Goal: Task Accomplishment & Management: Manage account settings

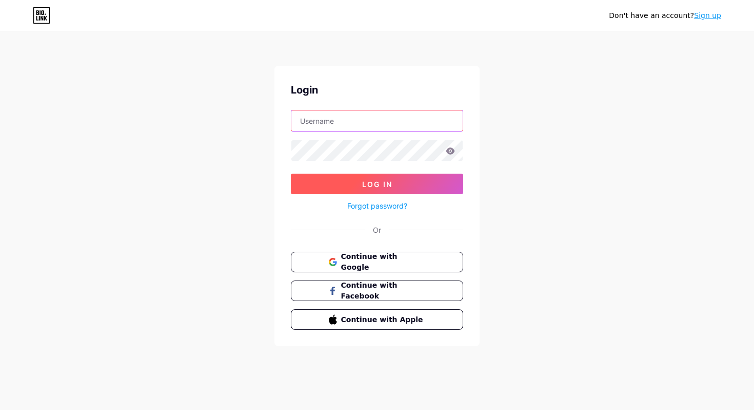
type input "[EMAIL_ADDRESS][DOMAIN_NAME]"
click at [420, 182] on button "Log In" at bounding box center [377, 183] width 172 height 21
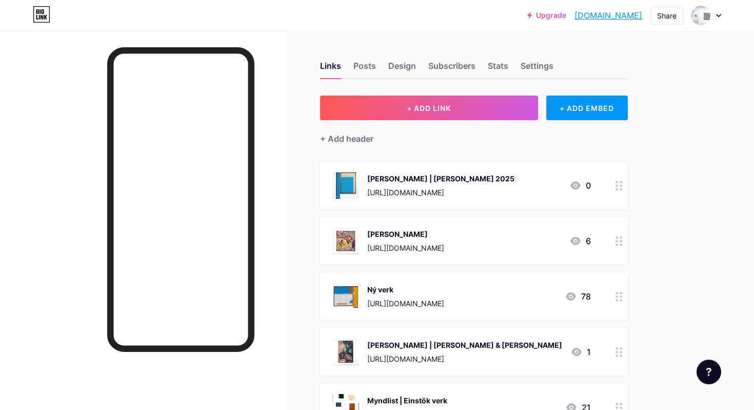
click at [616, 242] on icon at bounding box center [619, 241] width 7 height 10
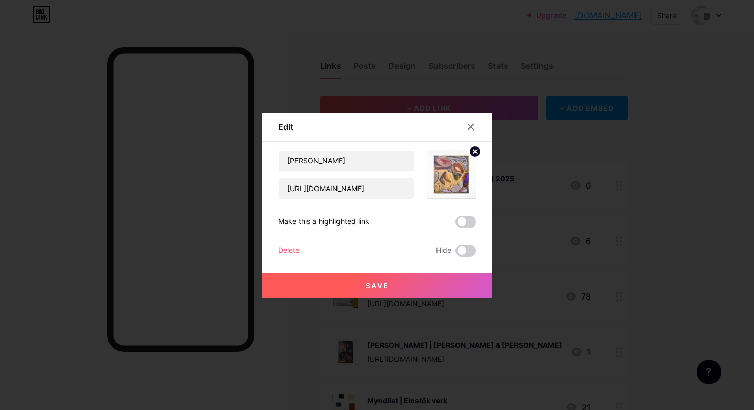
click at [289, 250] on div "Delete" at bounding box center [289, 250] width 22 height 12
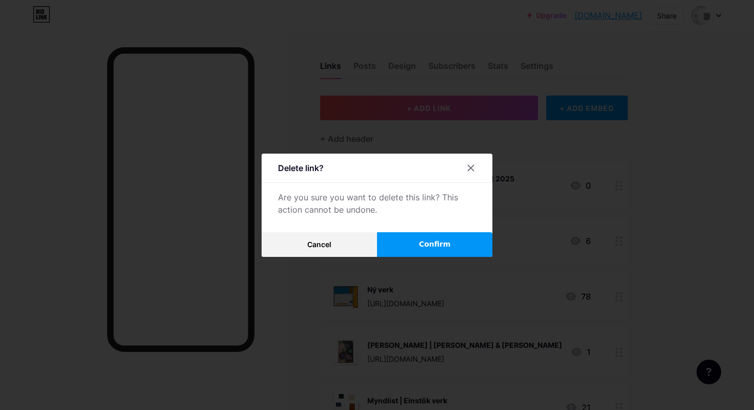
click at [387, 245] on button "Confirm" at bounding box center [434, 244] width 115 height 25
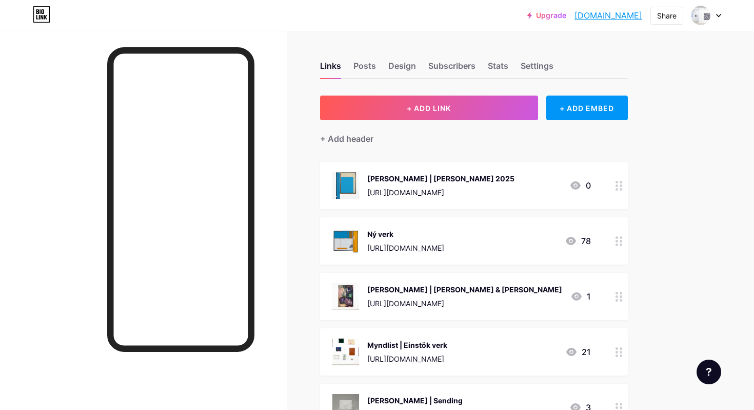
click at [619, 297] on icon at bounding box center [619, 296] width 7 height 10
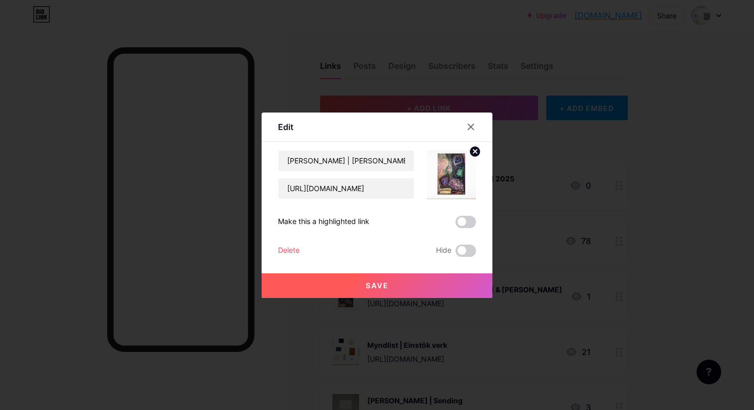
click at [281, 247] on div "Delete" at bounding box center [289, 250] width 22 height 12
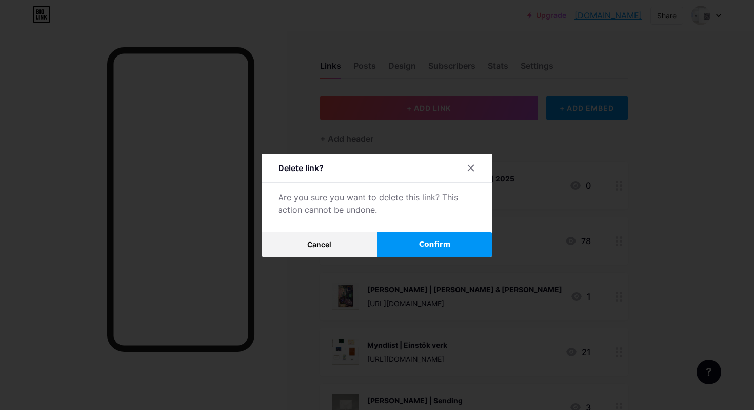
click at [418, 244] on button "Confirm" at bounding box center [434, 244] width 115 height 25
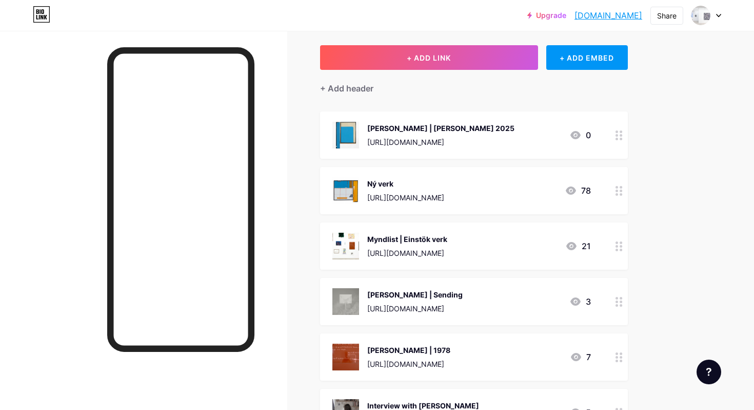
scroll to position [57, 0]
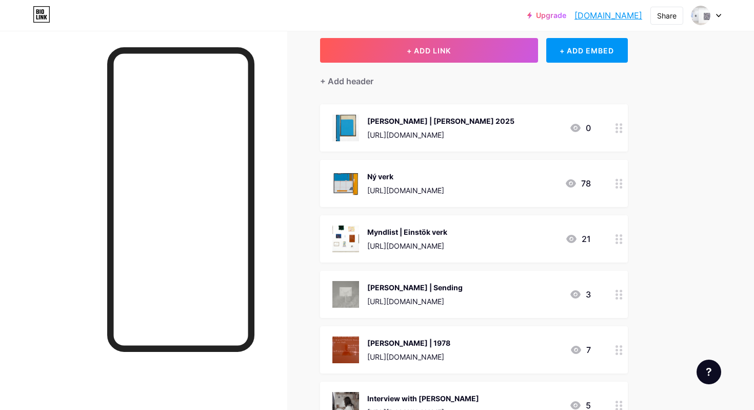
click at [616, 295] on circle at bounding box center [617, 294] width 3 height 3
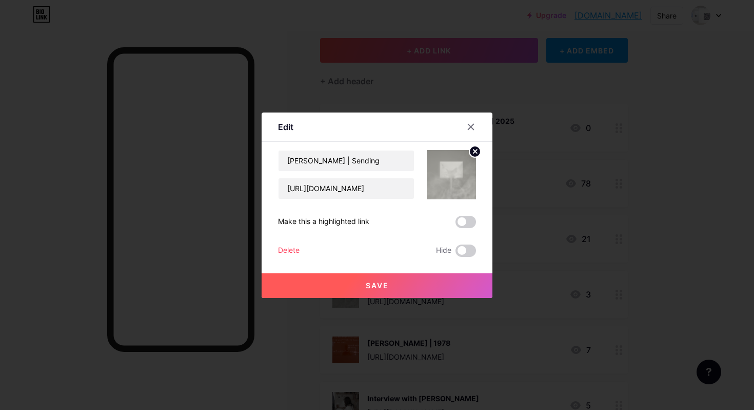
click at [298, 251] on div "Delete" at bounding box center [289, 250] width 22 height 12
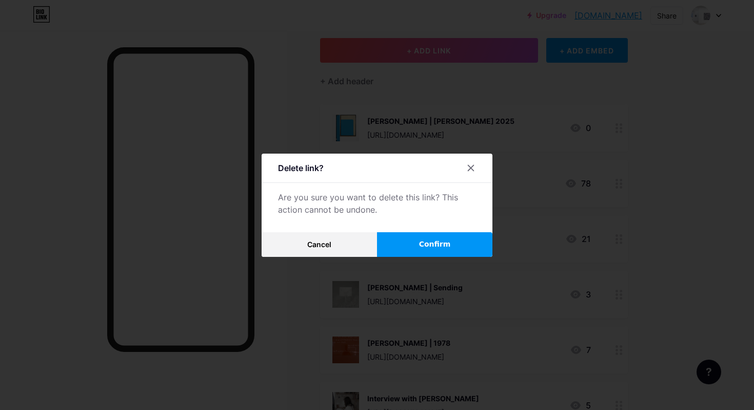
click at [429, 246] on span "Confirm" at bounding box center [435, 244] width 32 height 11
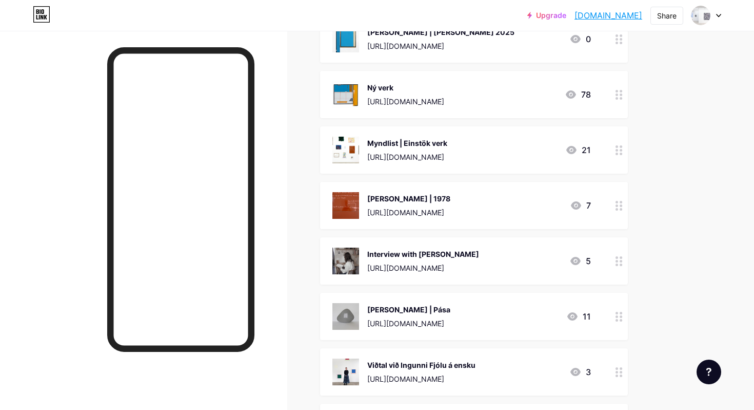
scroll to position [150, 0]
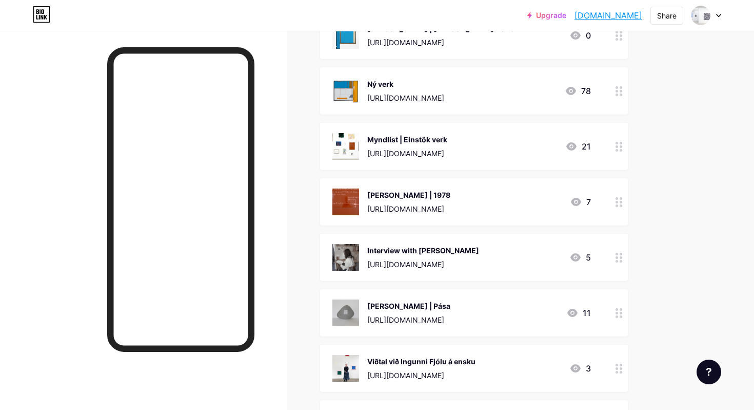
click at [616, 258] on icon at bounding box center [619, 257] width 7 height 10
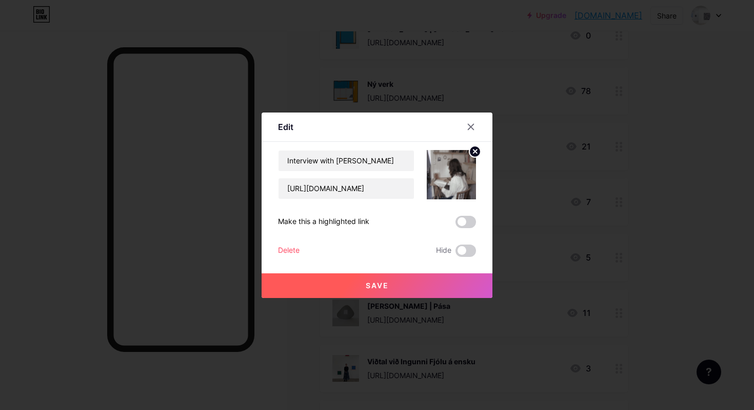
click at [297, 251] on div "Delete" at bounding box center [289, 250] width 22 height 12
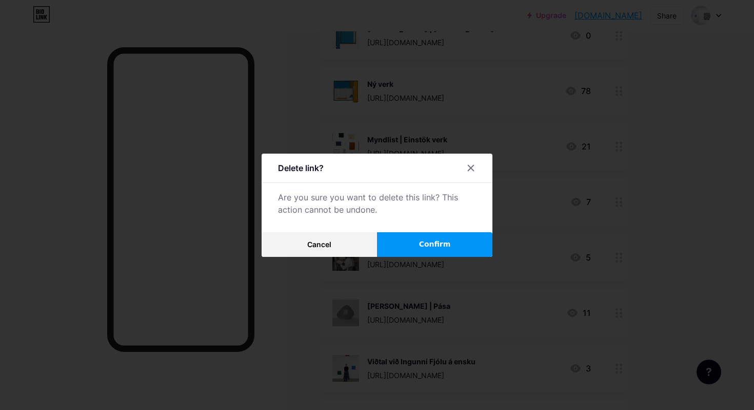
click at [401, 247] on button "Confirm" at bounding box center [434, 244] width 115 height 25
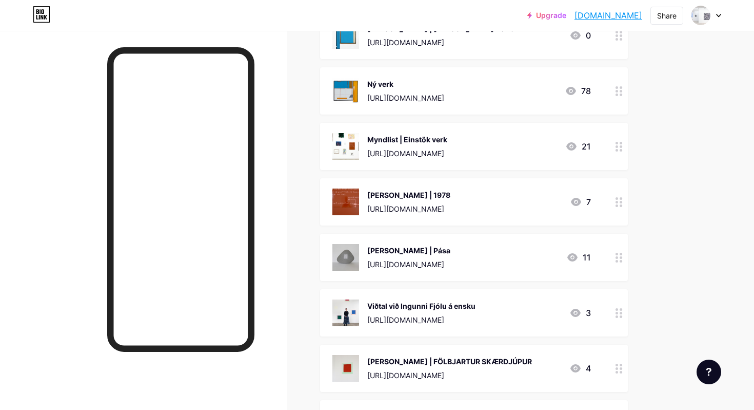
click at [620, 309] on icon at bounding box center [619, 313] width 7 height 10
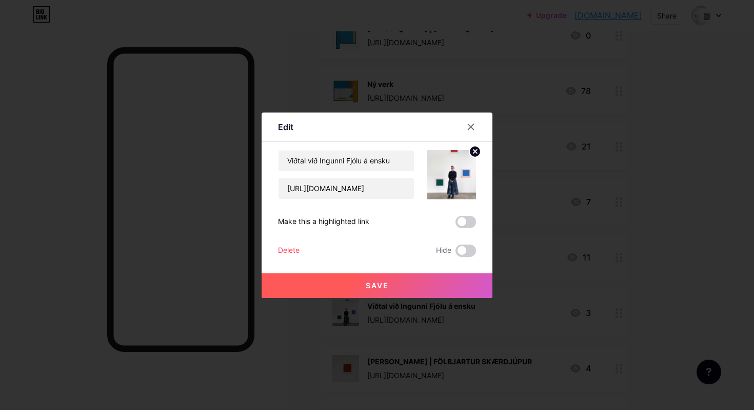
click at [293, 251] on div "Delete" at bounding box center [289, 250] width 22 height 12
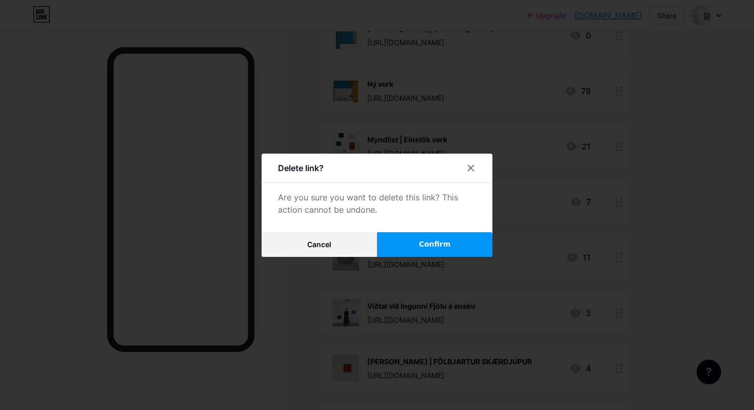
click at [405, 244] on button "Confirm" at bounding box center [434, 244] width 115 height 25
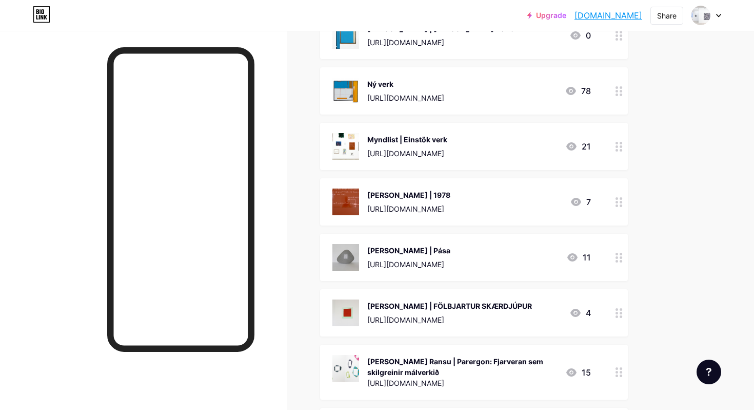
click at [616, 313] on icon at bounding box center [619, 313] width 7 height 10
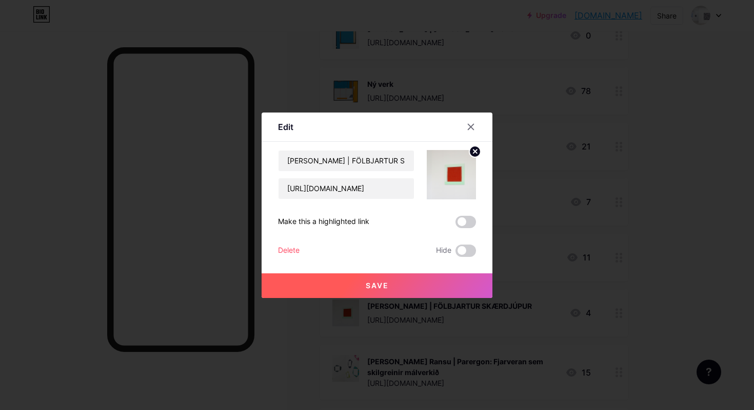
click at [288, 252] on div "Delete" at bounding box center [289, 250] width 22 height 12
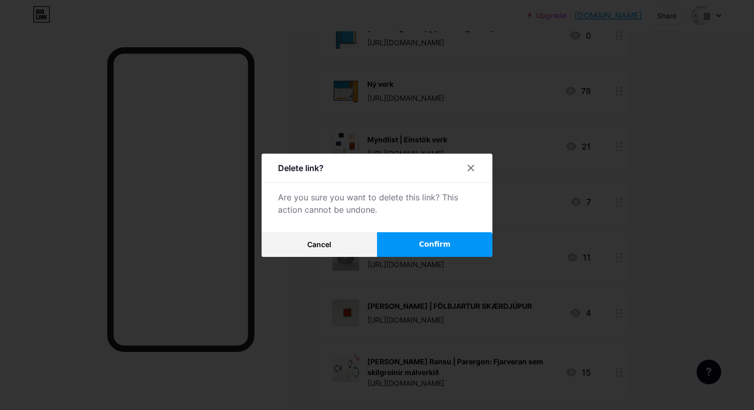
click at [412, 243] on button "Confirm" at bounding box center [434, 244] width 115 height 25
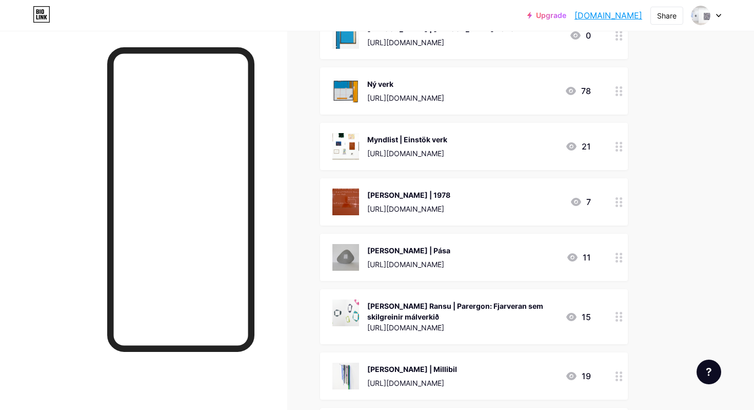
click at [617, 314] on icon at bounding box center [619, 317] width 7 height 10
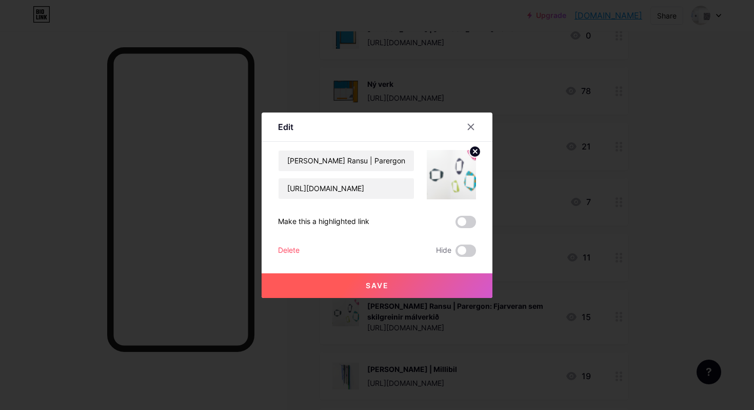
click at [284, 243] on div "[PERSON_NAME] Ransu | Parergon: Fjarveran sem skilgreinir málverkið [URL][DOMAI…" at bounding box center [377, 203] width 198 height 107
click at [286, 252] on div "Delete" at bounding box center [289, 250] width 22 height 12
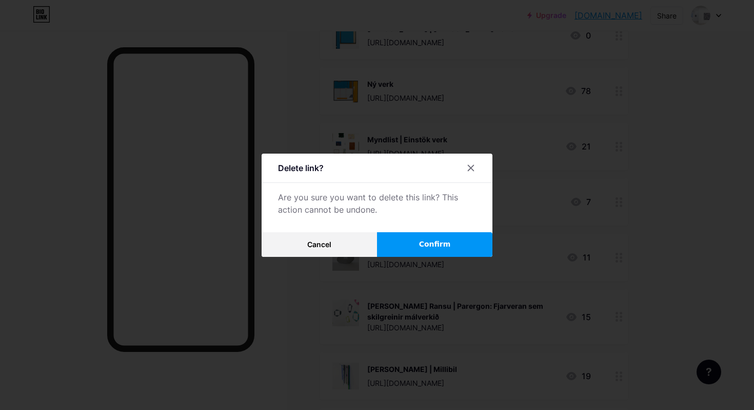
click at [386, 249] on button "Confirm" at bounding box center [434, 244] width 115 height 25
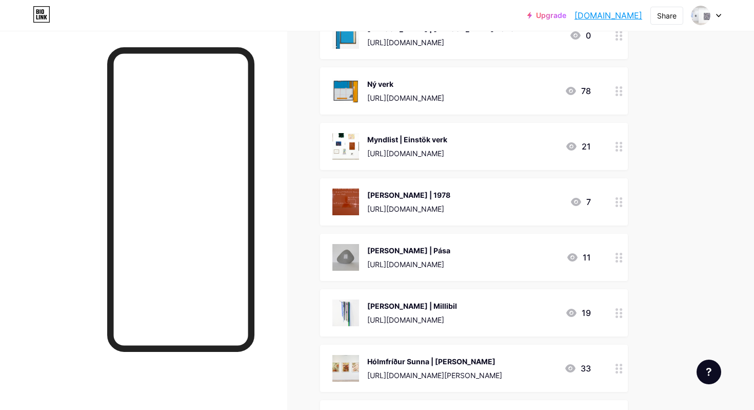
click at [612, 308] on div at bounding box center [619, 312] width 17 height 47
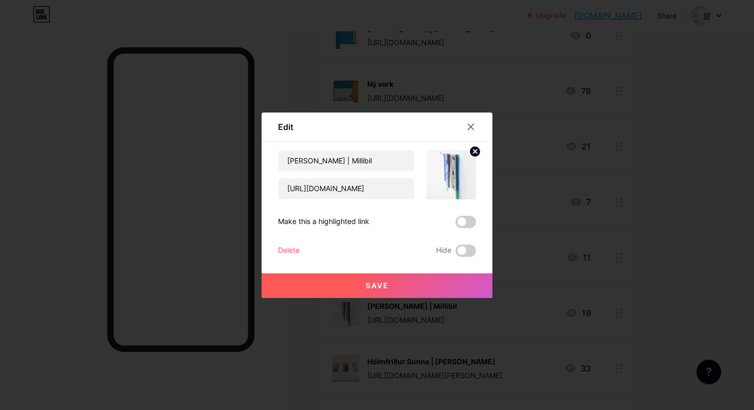
click at [287, 249] on div "Delete" at bounding box center [289, 250] width 22 height 12
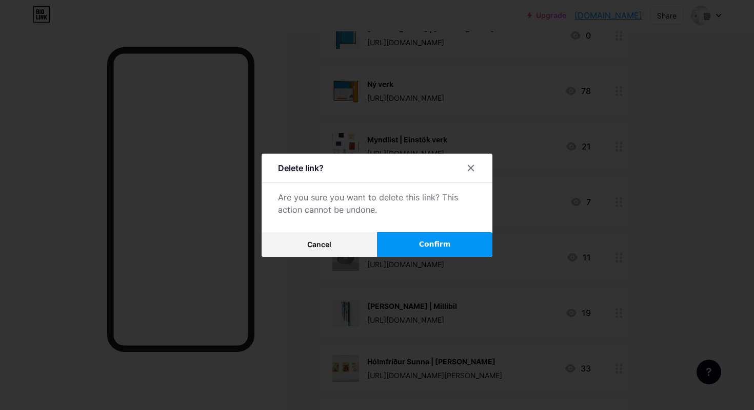
click at [402, 254] on button "Confirm" at bounding box center [434, 244] width 115 height 25
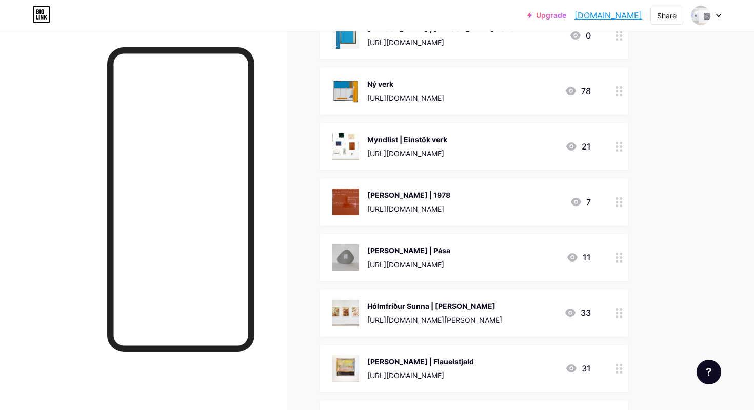
click at [612, 313] on div at bounding box center [619, 312] width 17 height 47
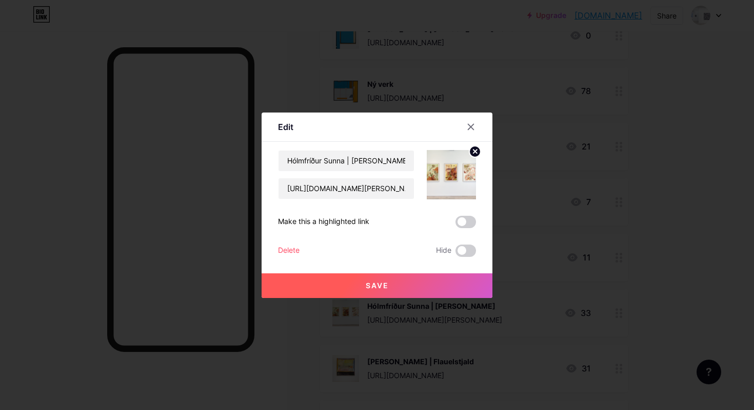
click at [294, 250] on div "Delete" at bounding box center [289, 250] width 22 height 12
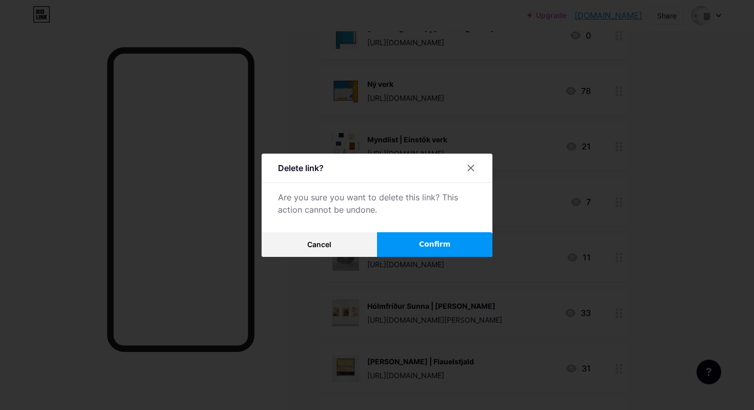
click at [417, 253] on button "Confirm" at bounding box center [434, 244] width 115 height 25
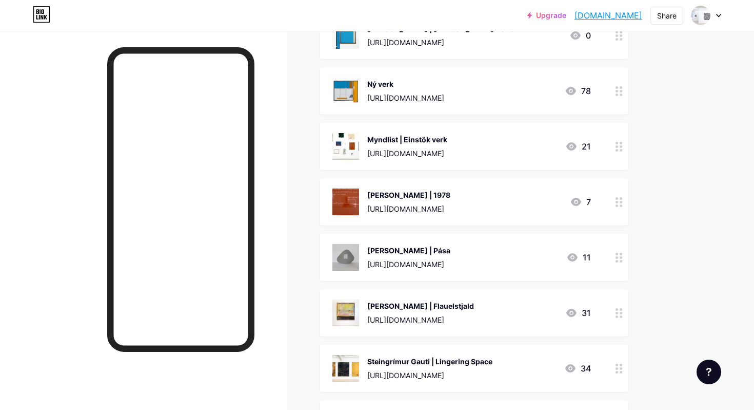
click at [611, 309] on div at bounding box center [619, 312] width 17 height 47
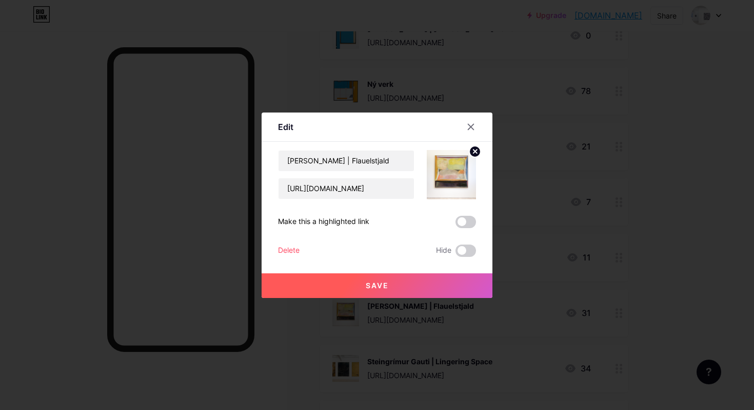
click at [285, 250] on div "Delete" at bounding box center [289, 250] width 22 height 12
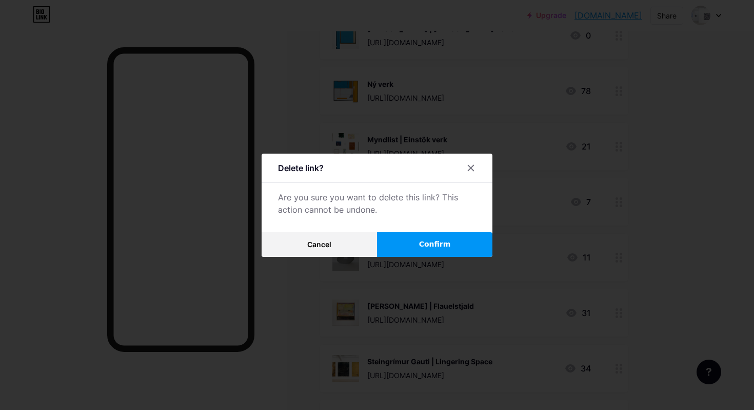
click at [414, 246] on button "Confirm" at bounding box center [434, 244] width 115 height 25
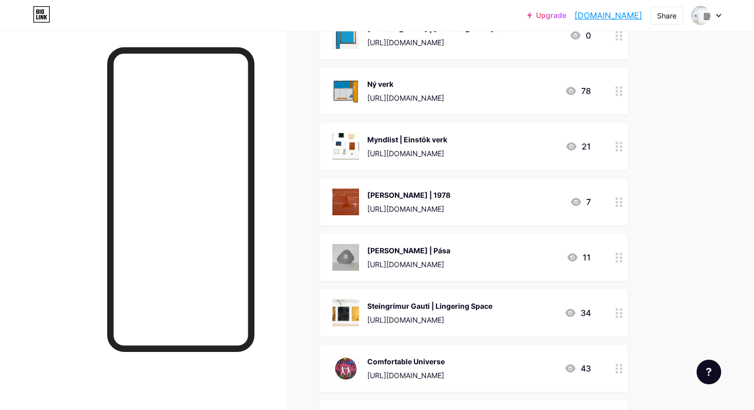
click at [610, 314] on div "Steingrímur Gauti | Lingering Space [URL][DOMAIN_NAME] 34" at bounding box center [474, 312] width 308 height 47
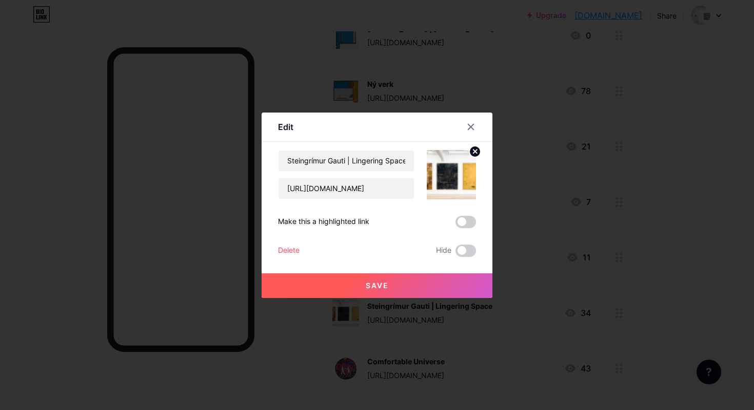
click at [283, 247] on div "Delete" at bounding box center [289, 250] width 22 height 12
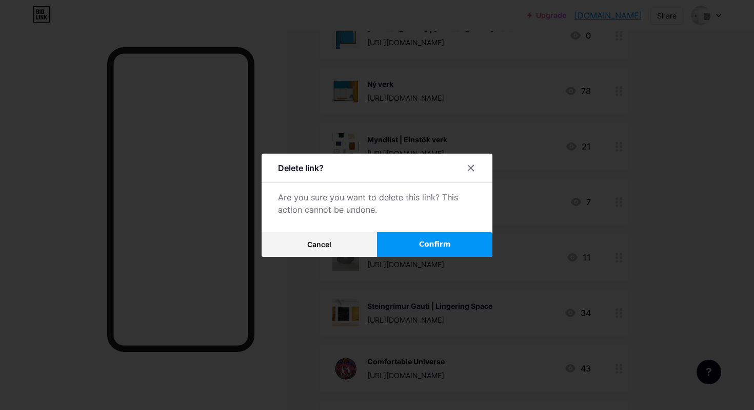
click at [410, 242] on button "Confirm" at bounding box center [434, 244] width 115 height 25
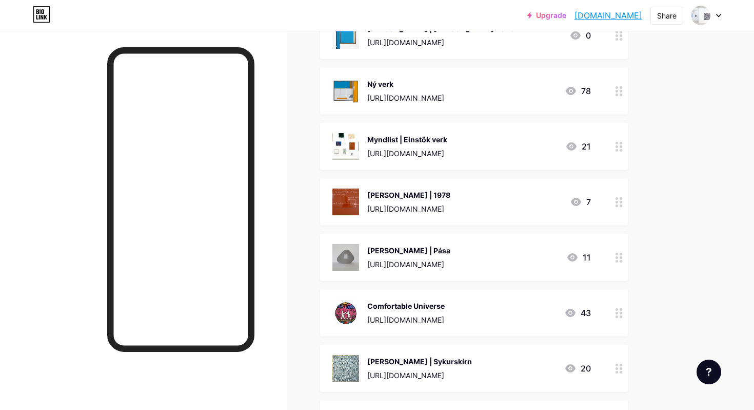
click at [617, 310] on icon at bounding box center [619, 313] width 7 height 10
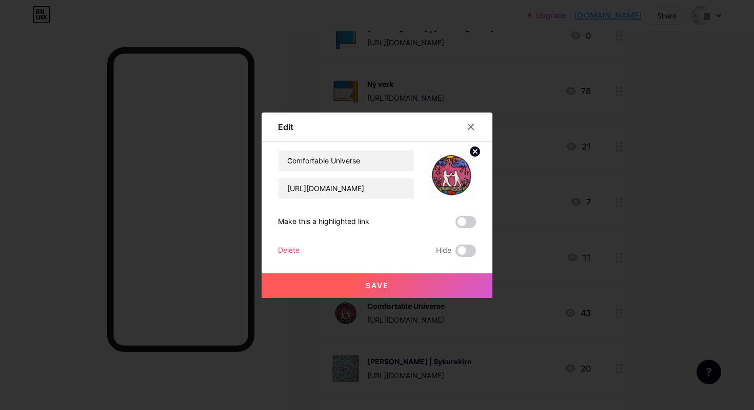
click at [293, 249] on div "Delete" at bounding box center [289, 250] width 22 height 12
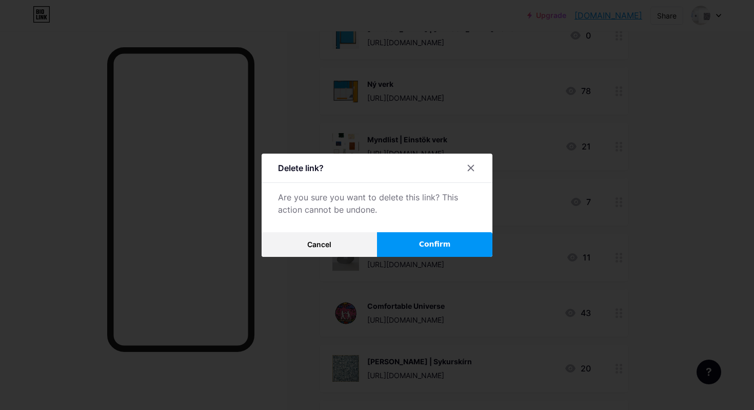
click at [404, 250] on button "Confirm" at bounding box center [434, 244] width 115 height 25
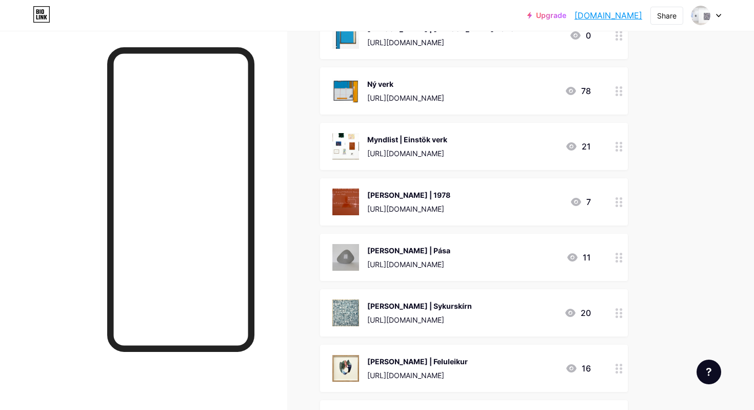
click at [620, 311] on icon at bounding box center [619, 313] width 7 height 10
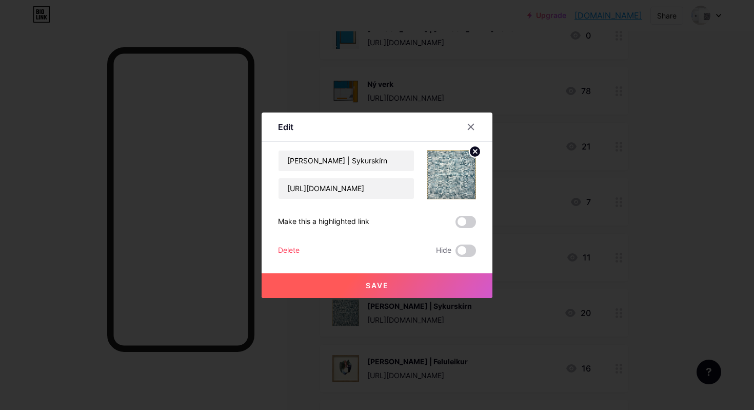
click at [287, 248] on div "Delete" at bounding box center [289, 250] width 22 height 12
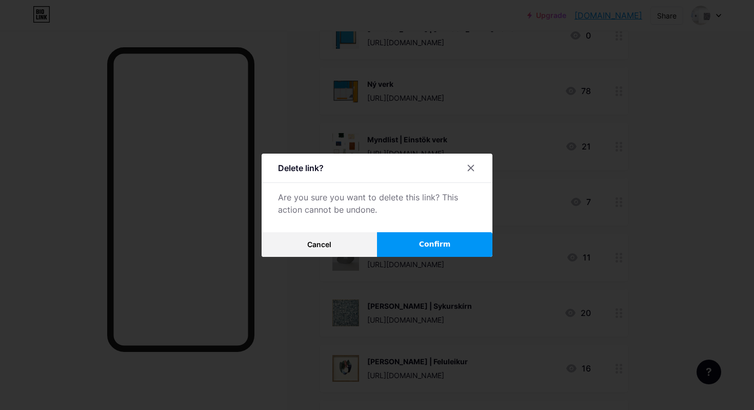
click at [441, 250] on button "Confirm" at bounding box center [434, 244] width 115 height 25
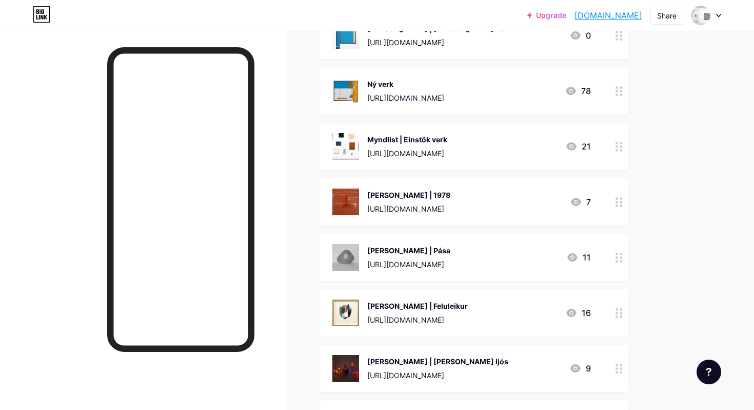
click at [617, 309] on icon at bounding box center [619, 313] width 7 height 10
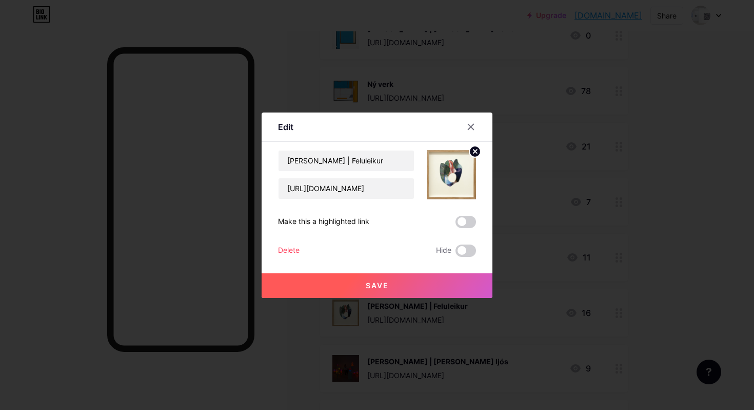
click at [294, 247] on div "Delete" at bounding box center [289, 250] width 22 height 12
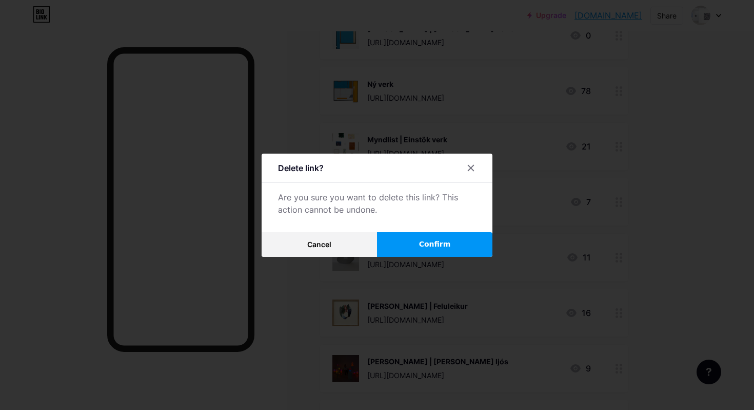
click at [440, 248] on button "Confirm" at bounding box center [434, 244] width 115 height 25
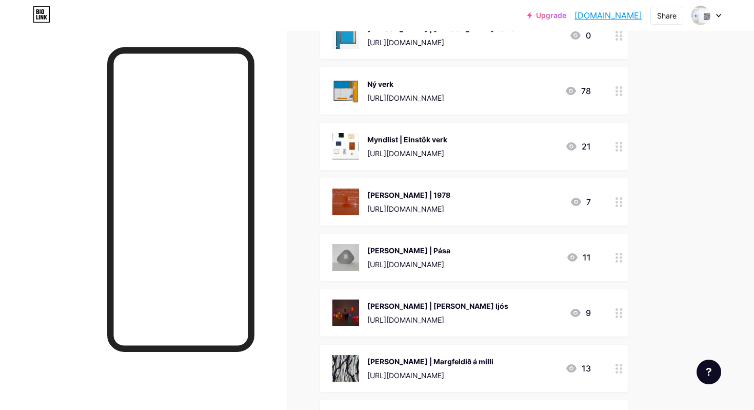
click at [617, 309] on icon at bounding box center [619, 313] width 7 height 10
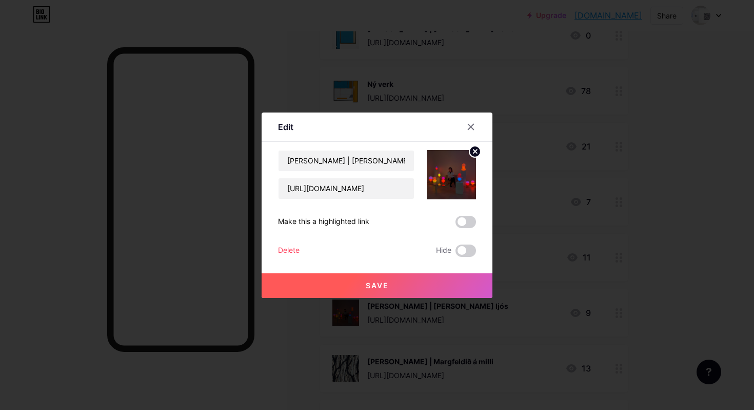
click at [294, 250] on div "Delete" at bounding box center [289, 250] width 22 height 12
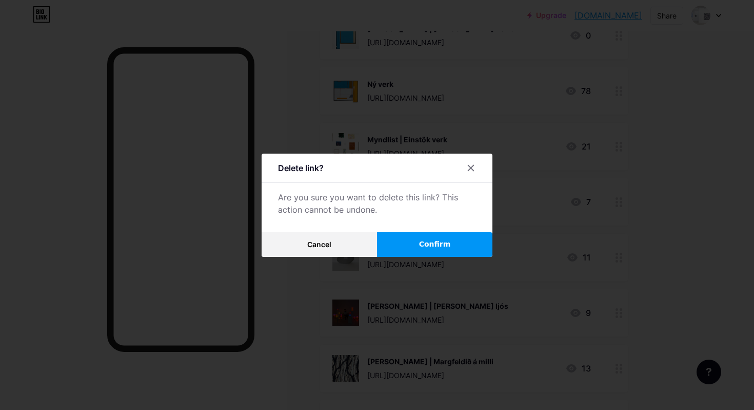
click at [404, 247] on button "Confirm" at bounding box center [434, 244] width 115 height 25
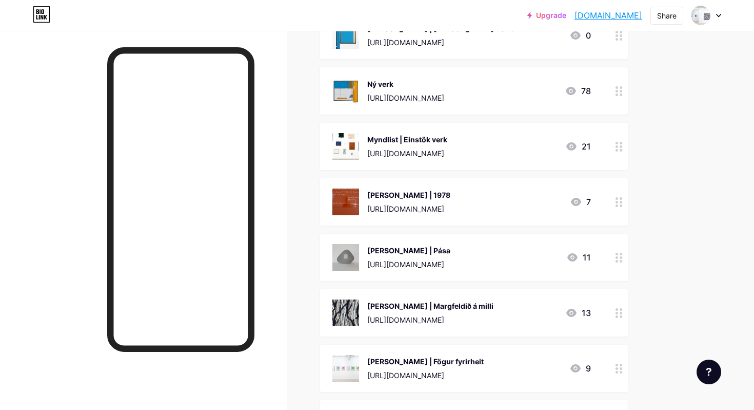
click at [611, 304] on div at bounding box center [619, 312] width 17 height 47
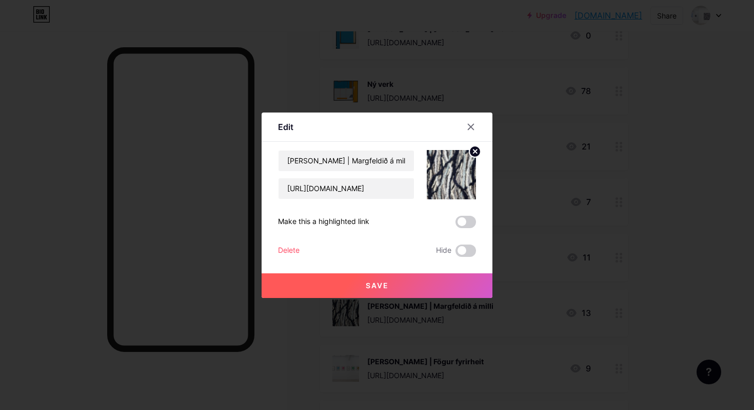
click at [289, 247] on div "Delete" at bounding box center [289, 250] width 22 height 12
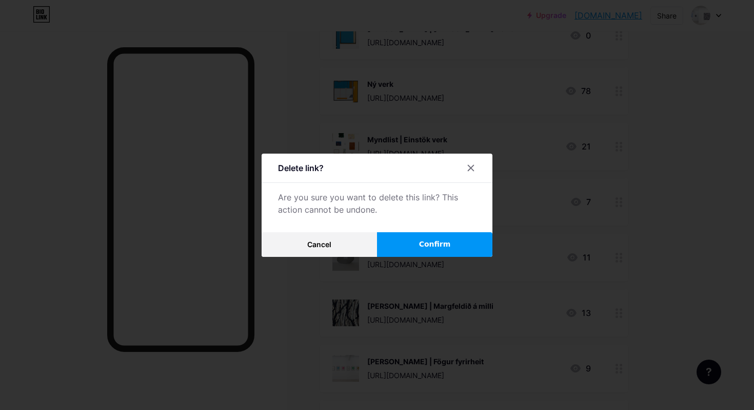
click at [400, 246] on button "Confirm" at bounding box center [434, 244] width 115 height 25
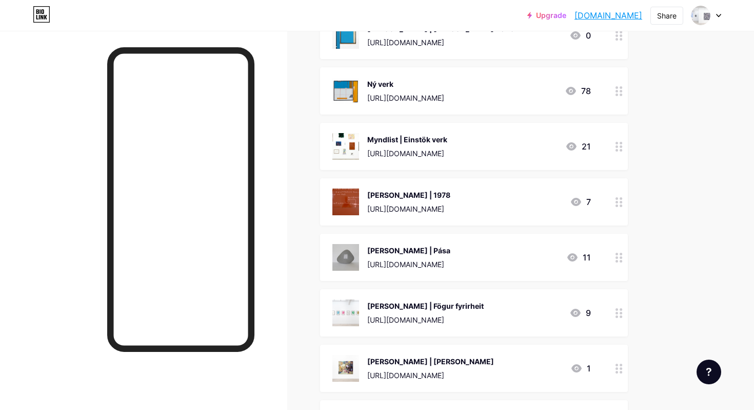
click at [616, 310] on icon at bounding box center [619, 313] width 7 height 10
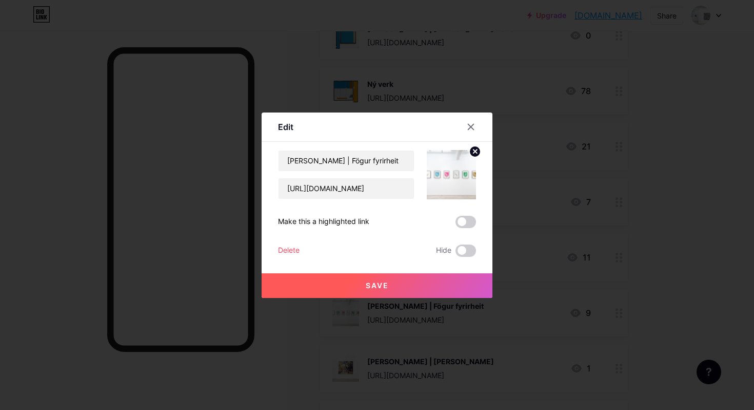
click at [286, 249] on div "Delete" at bounding box center [289, 250] width 22 height 12
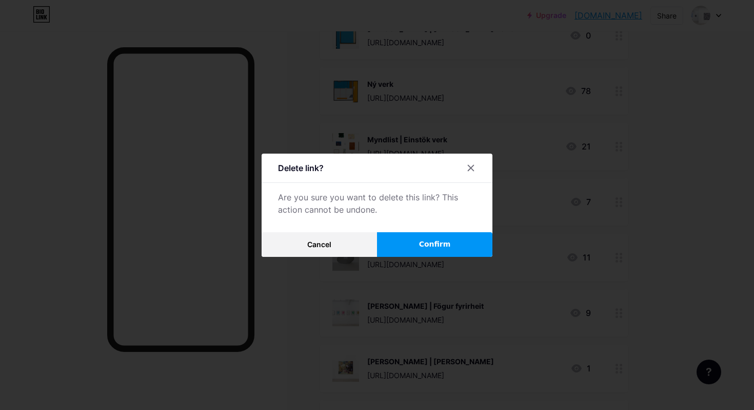
click at [429, 239] on span "Confirm" at bounding box center [435, 244] width 32 height 11
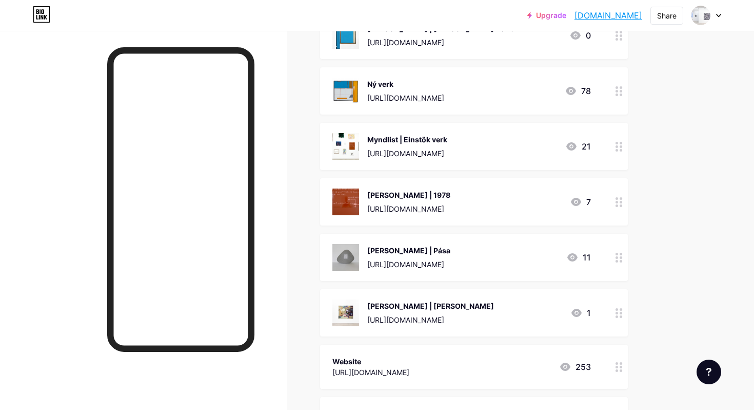
click at [618, 308] on circle at bounding box center [617, 309] width 3 height 3
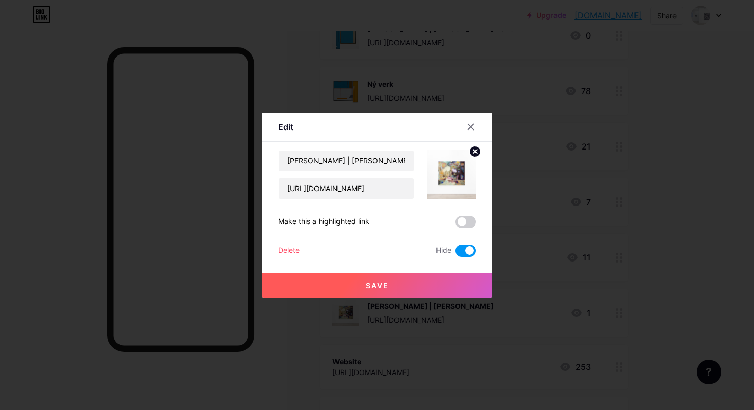
click at [295, 247] on div "Delete" at bounding box center [289, 250] width 22 height 12
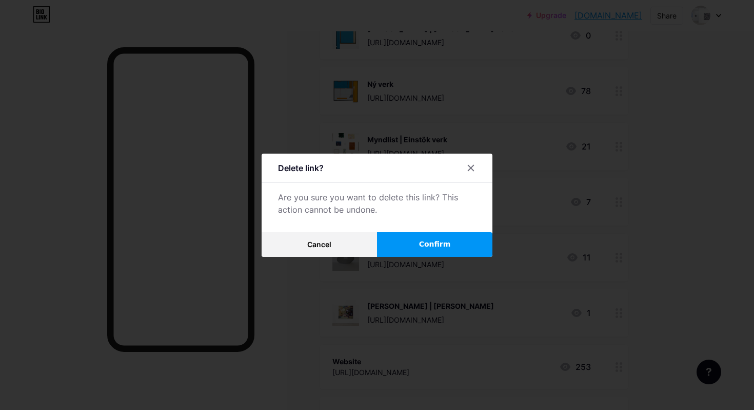
click at [419, 244] on button "Confirm" at bounding box center [434, 244] width 115 height 25
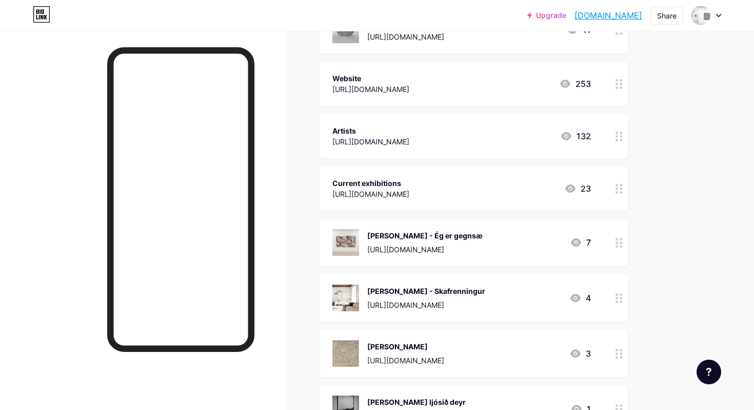
scroll to position [379, 0]
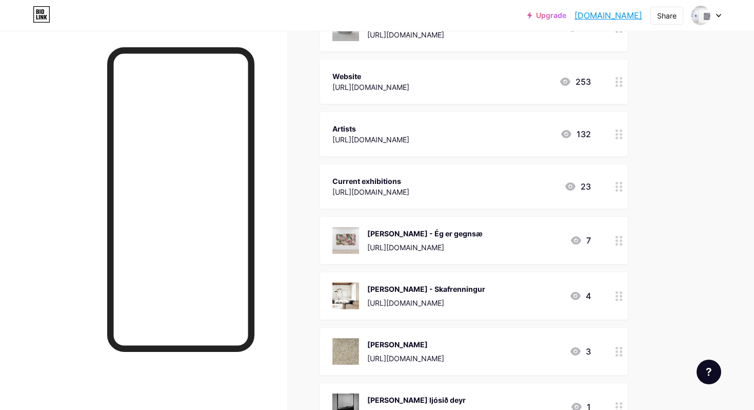
click at [620, 240] on icon at bounding box center [619, 241] width 7 height 10
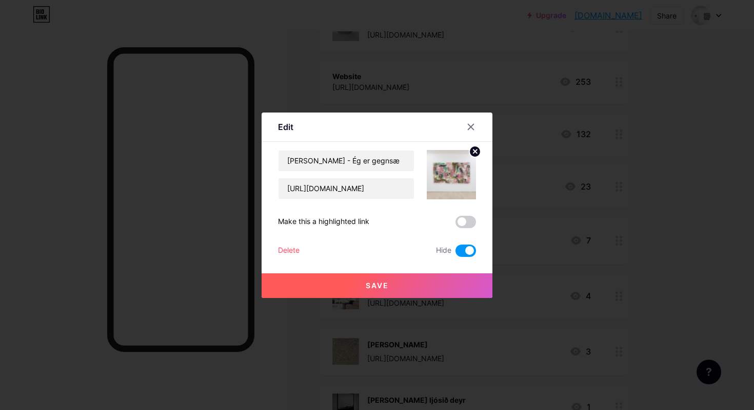
click at [294, 248] on div "Delete" at bounding box center [289, 250] width 22 height 12
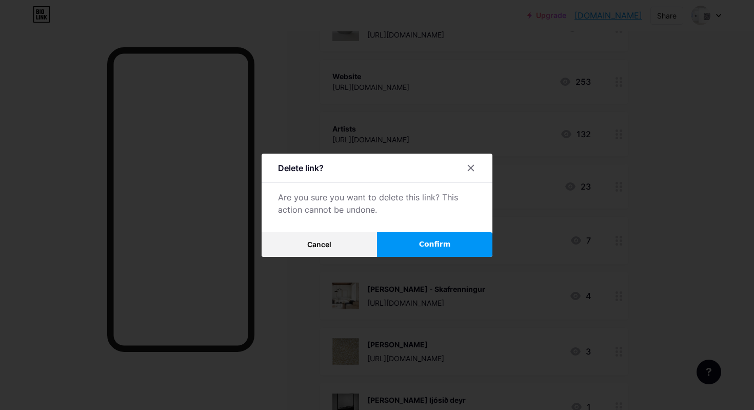
click at [444, 235] on button "Confirm" at bounding box center [434, 244] width 115 height 25
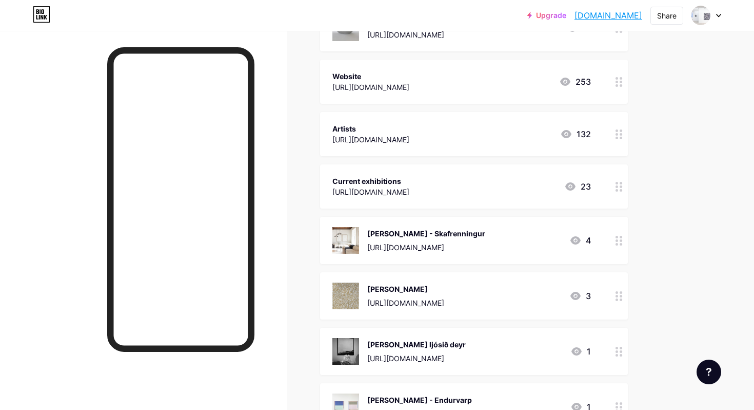
click at [615, 238] on div at bounding box center [619, 240] width 17 height 47
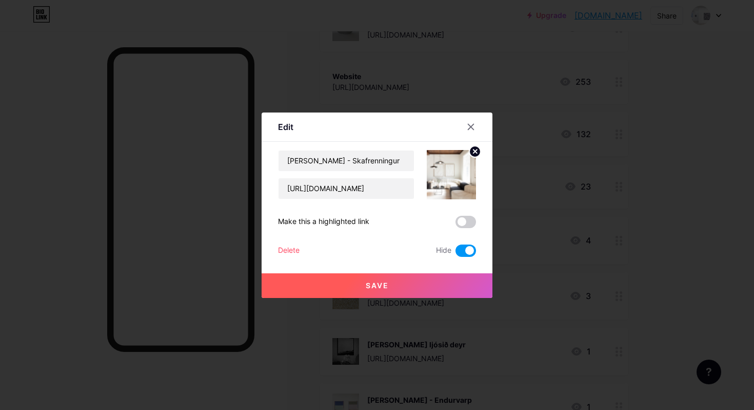
click at [298, 246] on div "Delete" at bounding box center [289, 250] width 22 height 12
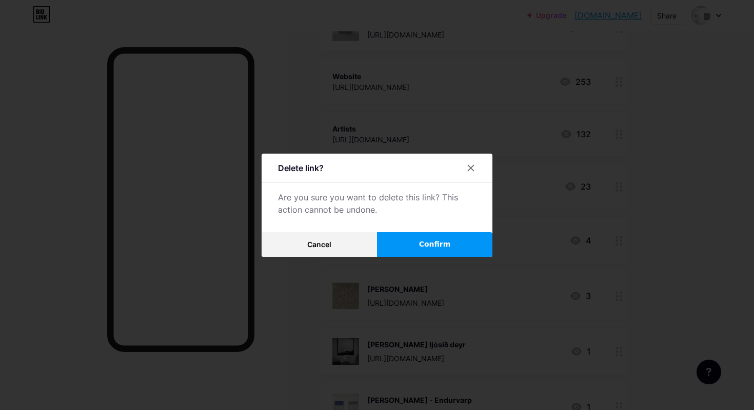
click at [424, 249] on button "Confirm" at bounding box center [434, 244] width 115 height 25
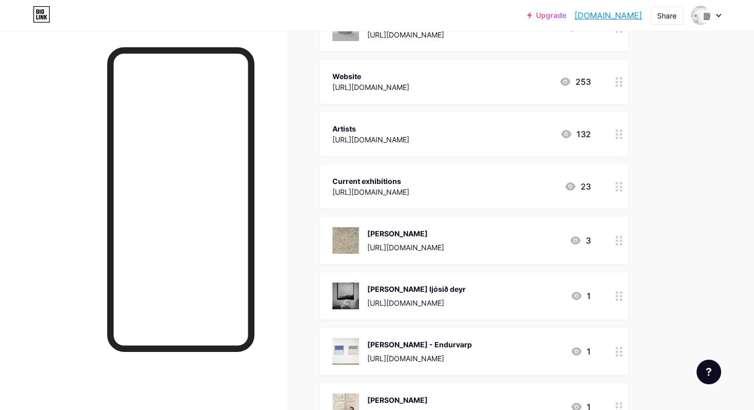
click at [615, 238] on div at bounding box center [619, 240] width 17 height 47
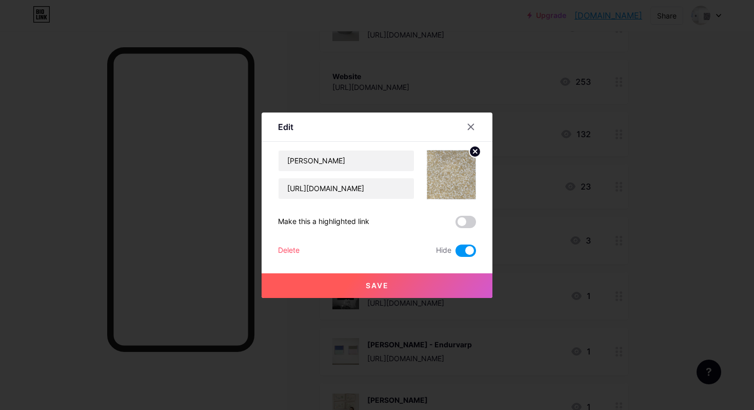
click at [294, 248] on div "Delete" at bounding box center [289, 250] width 22 height 12
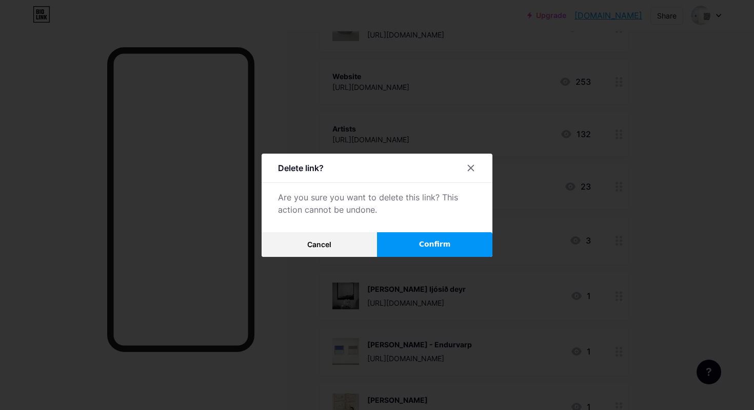
click at [459, 244] on button "Confirm" at bounding box center [434, 244] width 115 height 25
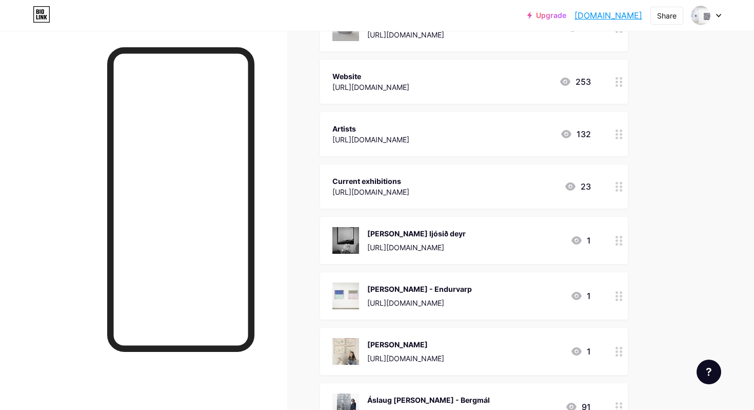
click at [620, 236] on circle at bounding box center [621, 237] width 3 height 3
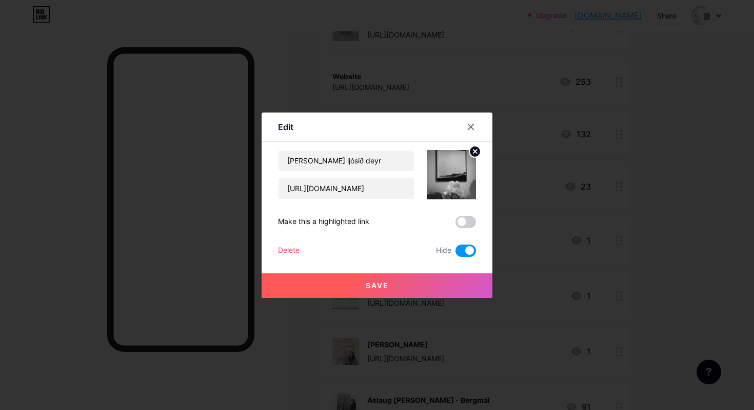
click at [266, 249] on div "Edit Content YouTube Play YouTube video without leaving your page. ADD Vimeo Pl…" at bounding box center [377, 204] width 231 height 185
click at [285, 249] on div "Delete" at bounding box center [289, 250] width 22 height 12
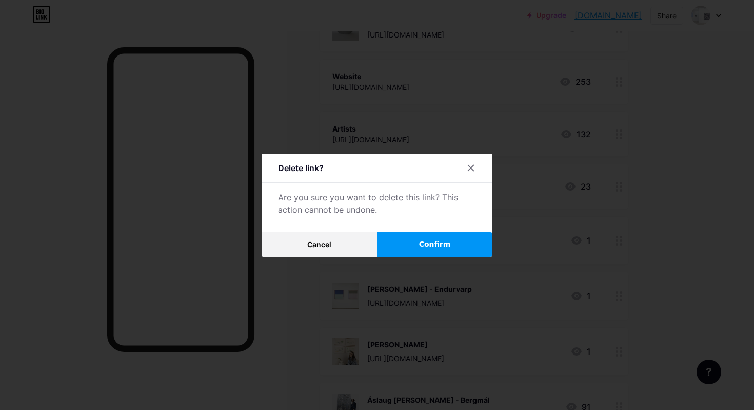
click at [398, 241] on button "Confirm" at bounding box center [434, 244] width 115 height 25
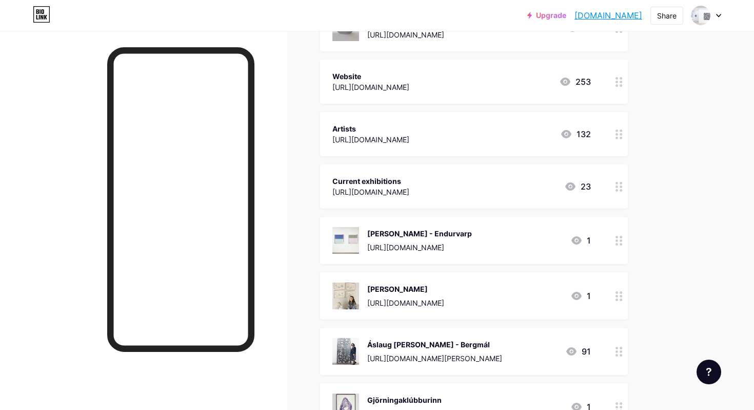
click at [611, 243] on div at bounding box center [619, 240] width 17 height 47
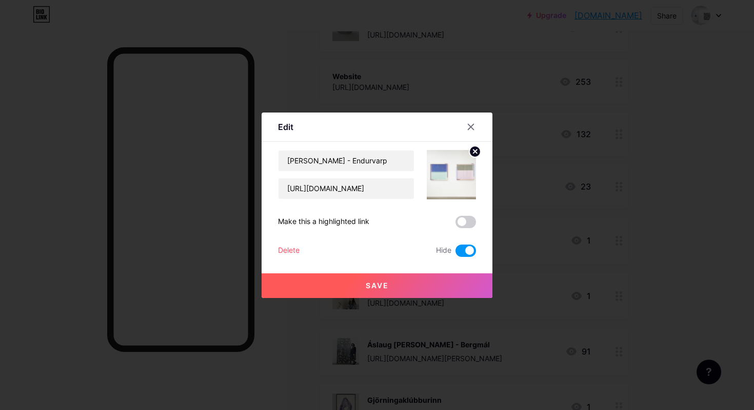
click at [295, 248] on div "Delete" at bounding box center [289, 250] width 22 height 12
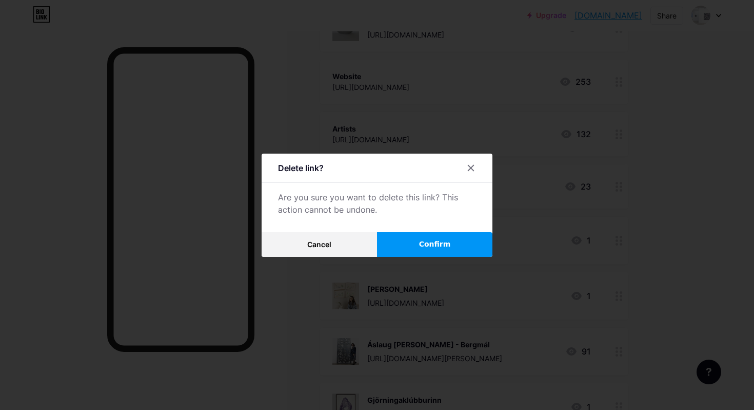
click at [407, 247] on button "Confirm" at bounding box center [434, 244] width 115 height 25
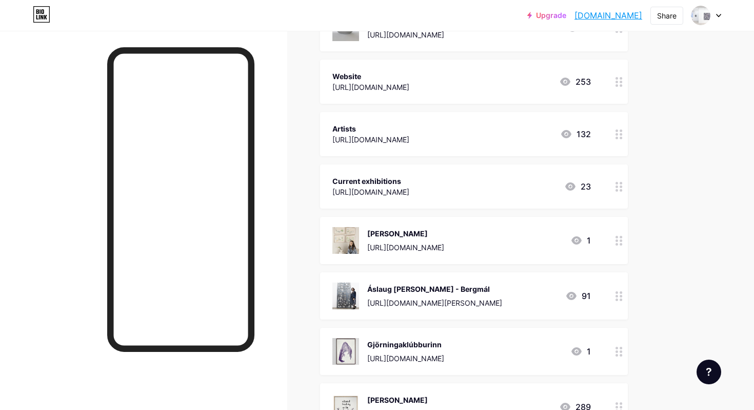
click at [618, 239] on icon at bounding box center [619, 241] width 7 height 10
click at [286, 248] on div "Delete" at bounding box center [289, 250] width 22 height 12
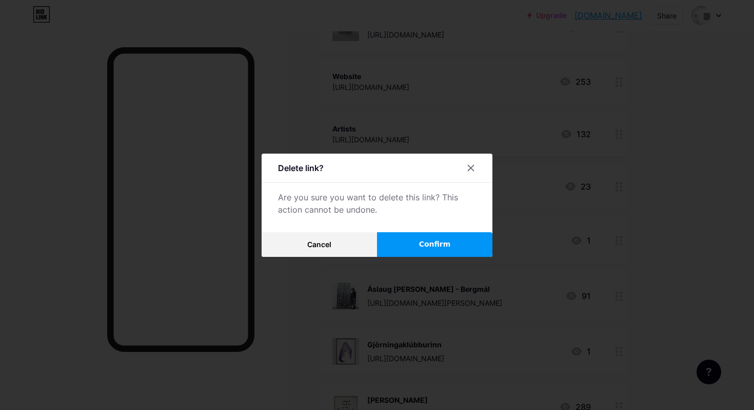
click at [403, 244] on button "Confirm" at bounding box center [434, 244] width 115 height 25
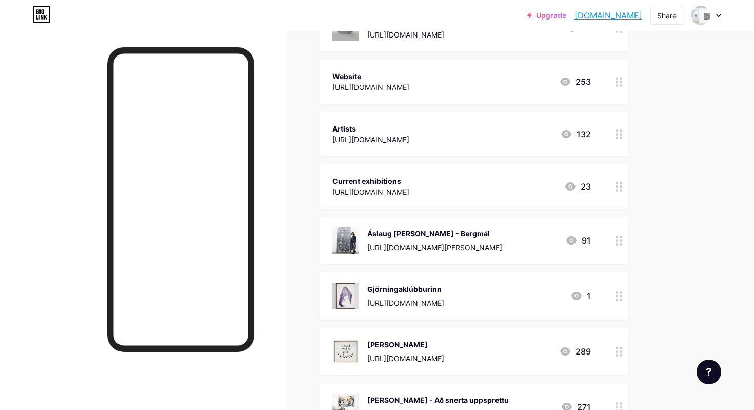
click at [616, 236] on icon at bounding box center [619, 241] width 7 height 10
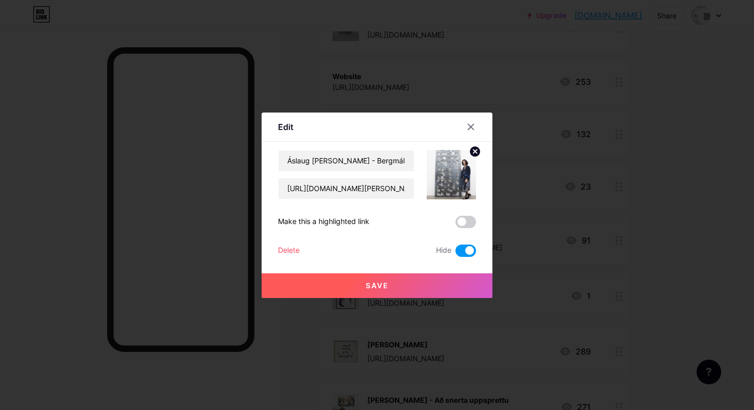
click at [293, 248] on div "Delete" at bounding box center [289, 250] width 22 height 12
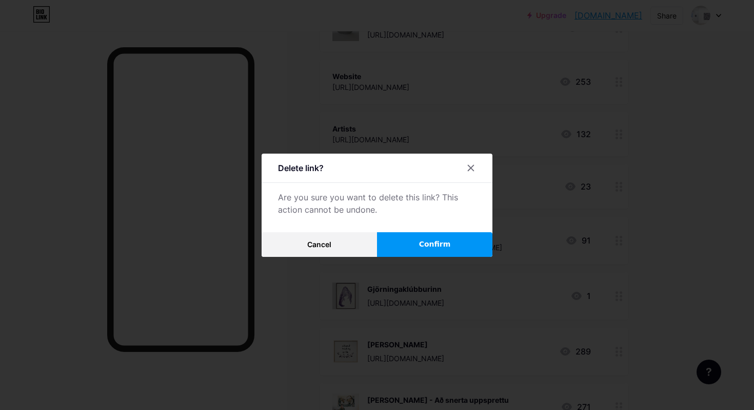
click at [418, 242] on button "Confirm" at bounding box center [434, 244] width 115 height 25
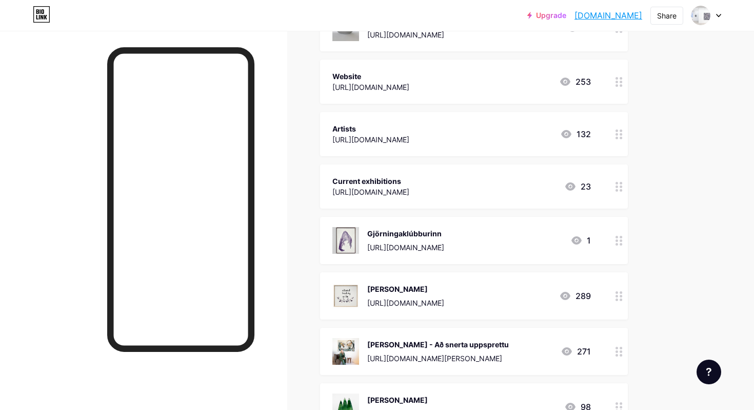
click at [618, 238] on icon at bounding box center [619, 241] width 7 height 10
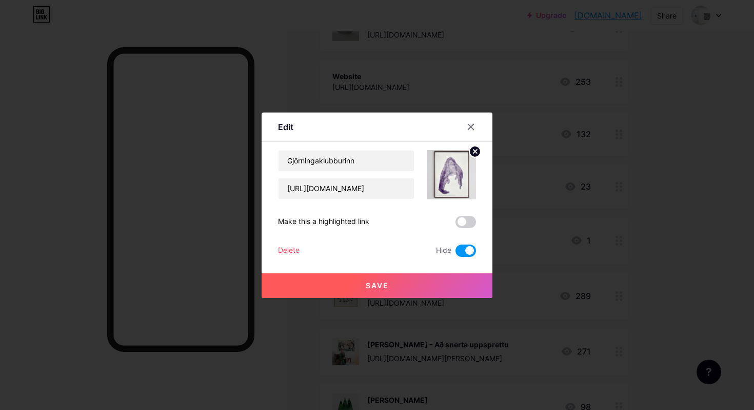
click at [295, 249] on div "Delete" at bounding box center [289, 250] width 22 height 12
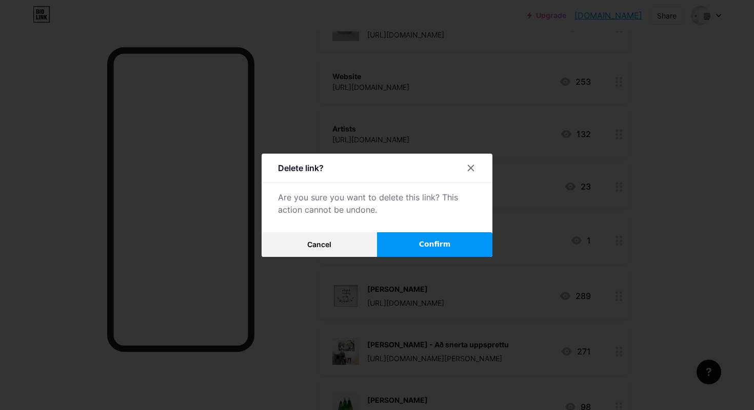
click at [424, 240] on span "Confirm" at bounding box center [435, 244] width 32 height 11
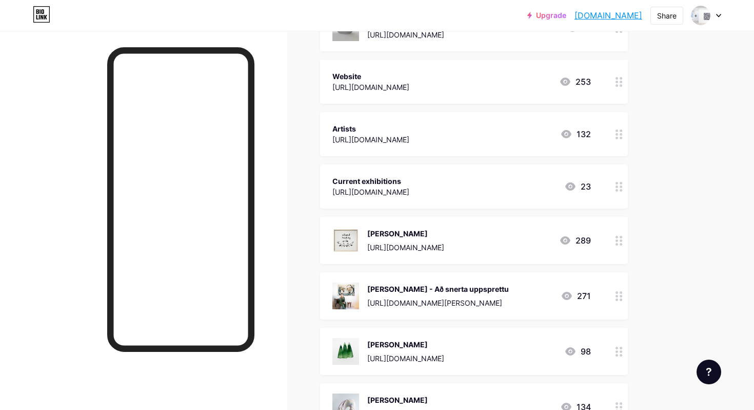
click at [612, 236] on div at bounding box center [619, 240] width 17 height 47
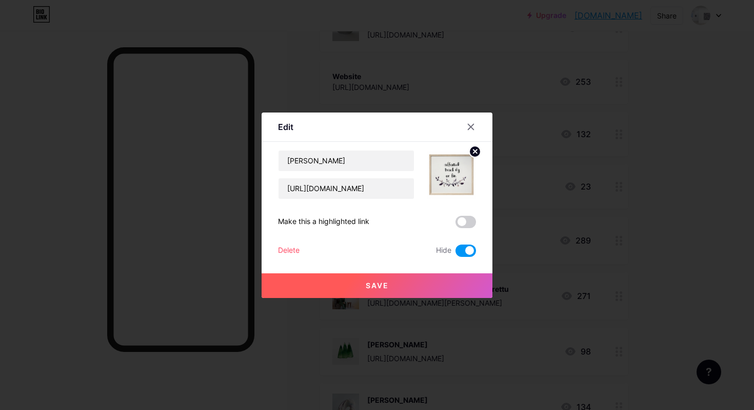
click at [291, 245] on div "Delete" at bounding box center [289, 250] width 22 height 12
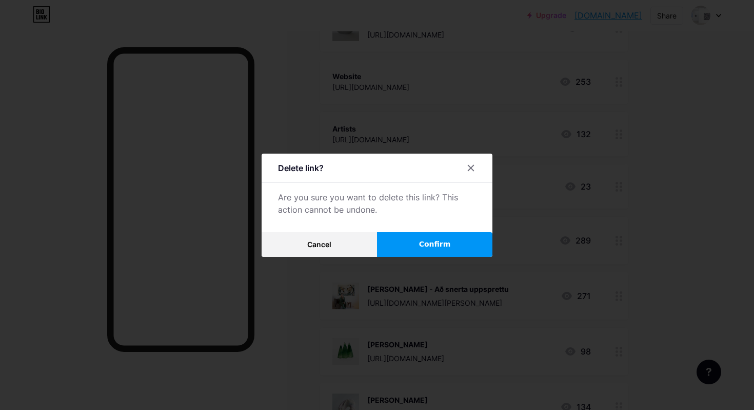
click at [415, 243] on button "Confirm" at bounding box center [434, 244] width 115 height 25
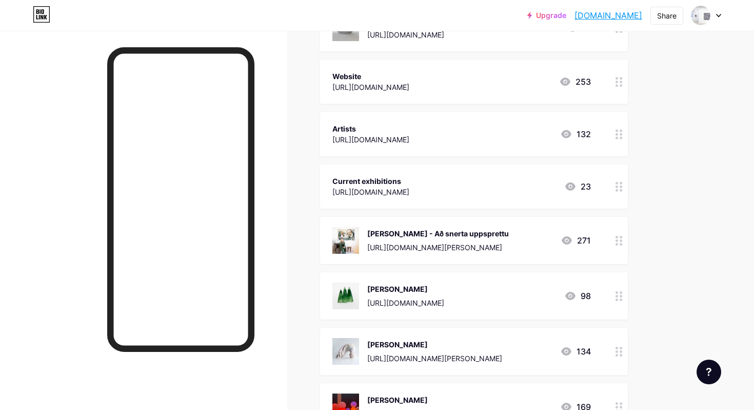
click at [625, 242] on div at bounding box center [619, 240] width 17 height 47
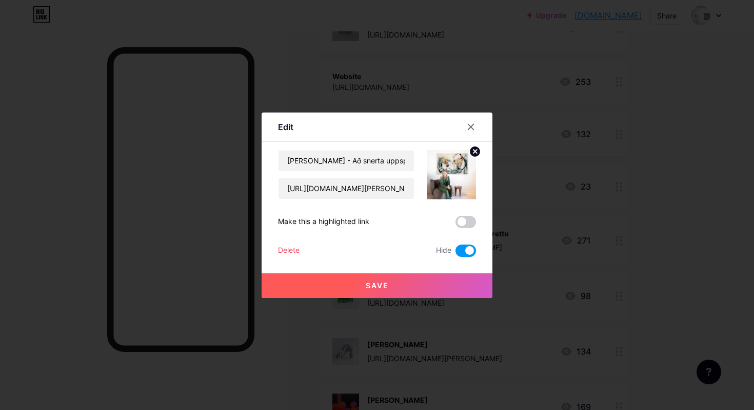
click at [286, 248] on div "Delete" at bounding box center [289, 250] width 22 height 12
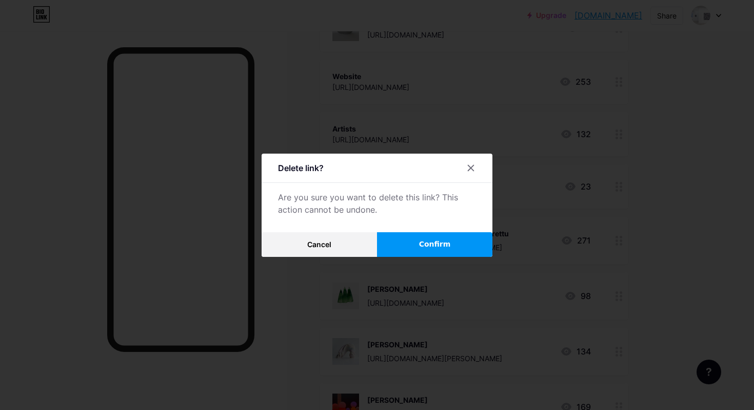
click at [436, 243] on span "Confirm" at bounding box center [435, 244] width 32 height 11
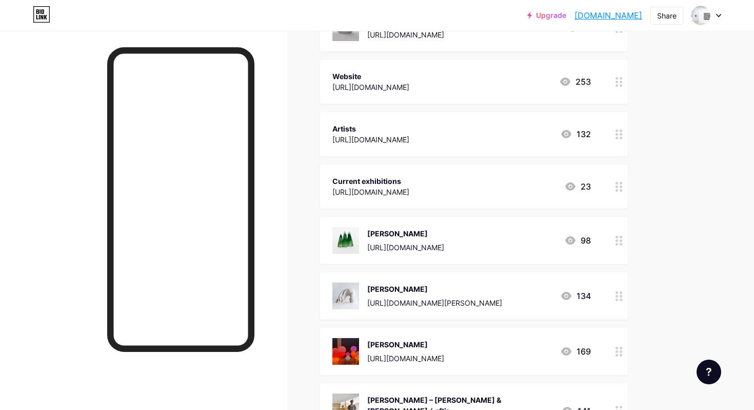
click at [612, 240] on div at bounding box center [619, 240] width 17 height 47
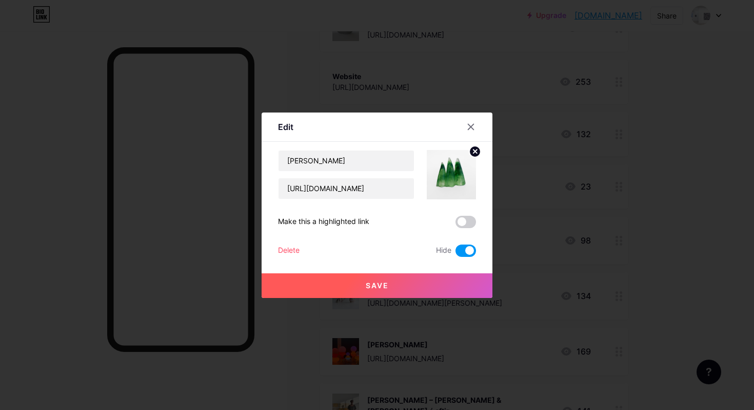
click at [289, 249] on div "Delete" at bounding box center [289, 250] width 22 height 12
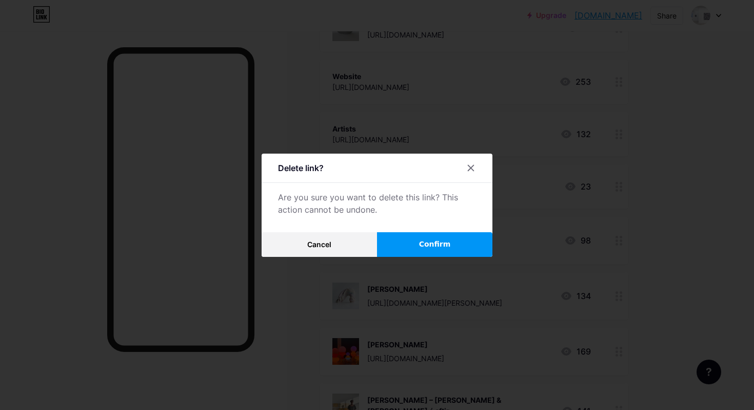
click at [393, 248] on button "Confirm" at bounding box center [434, 244] width 115 height 25
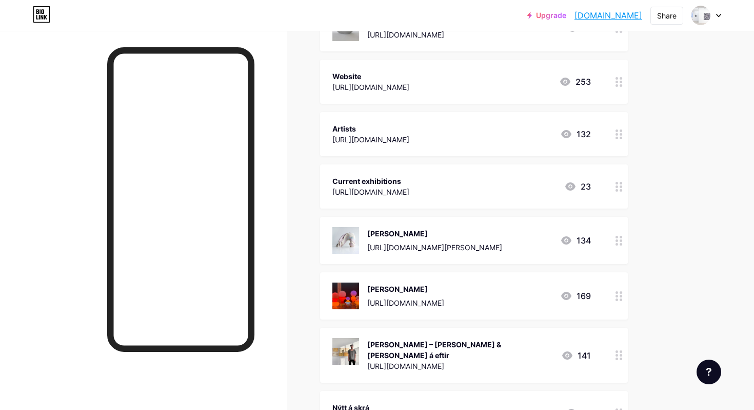
click at [615, 237] on div at bounding box center [619, 240] width 17 height 47
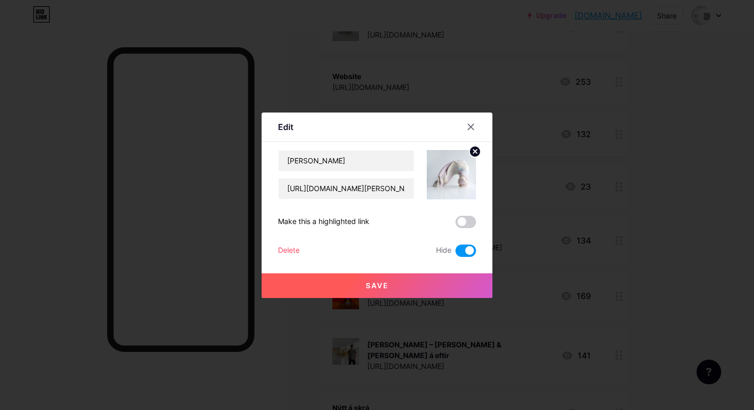
click at [294, 249] on div "Delete" at bounding box center [289, 250] width 22 height 12
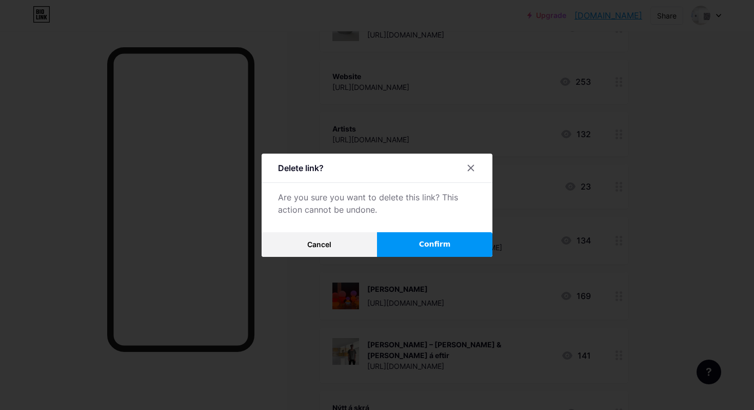
click at [421, 236] on button "Confirm" at bounding box center [434, 244] width 115 height 25
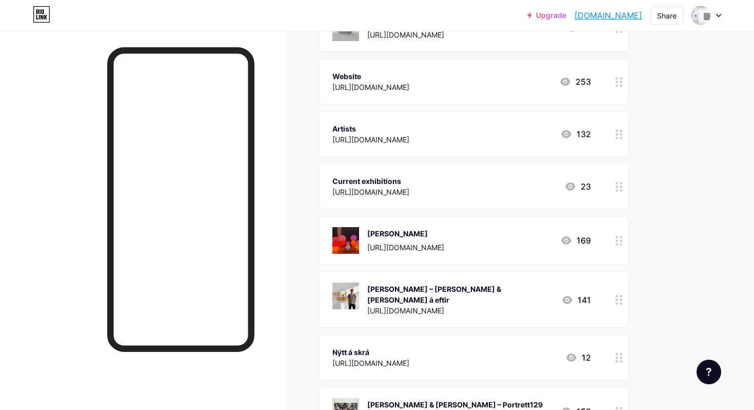
click at [620, 237] on icon at bounding box center [619, 241] width 7 height 10
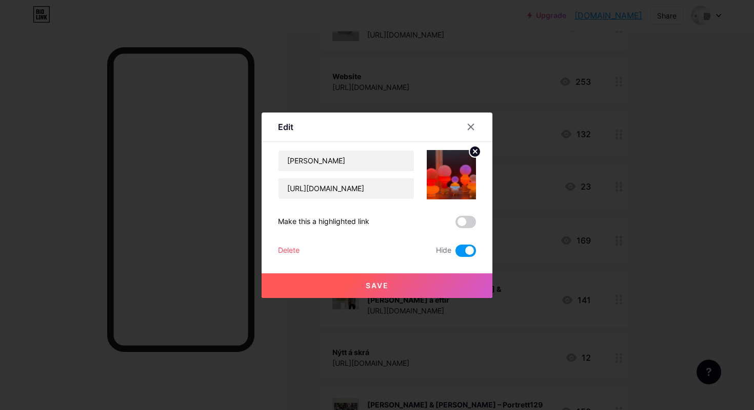
click at [294, 248] on div "Delete" at bounding box center [289, 250] width 22 height 12
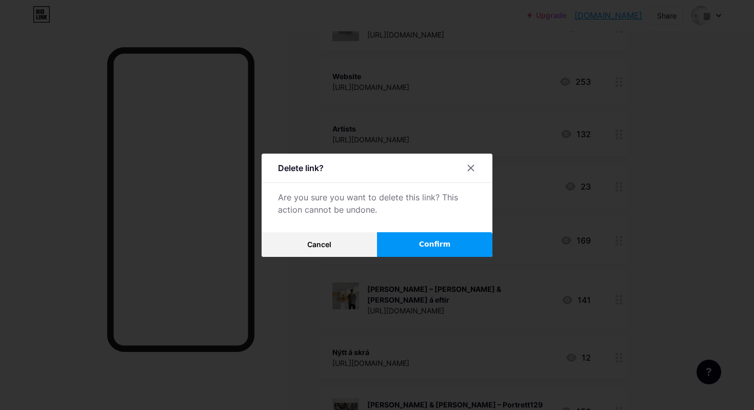
click at [424, 239] on span "Confirm" at bounding box center [435, 244] width 32 height 11
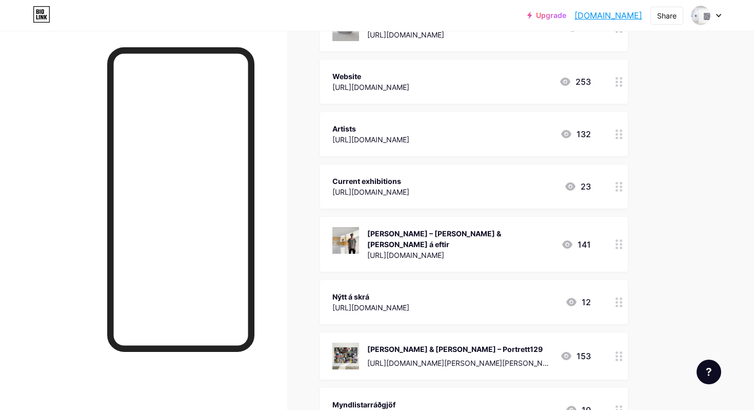
click at [615, 239] on div at bounding box center [619, 244] width 17 height 55
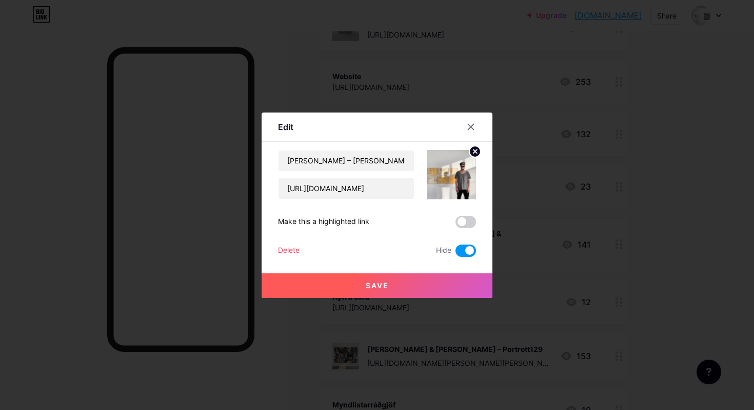
click at [287, 246] on div "Delete" at bounding box center [289, 250] width 22 height 12
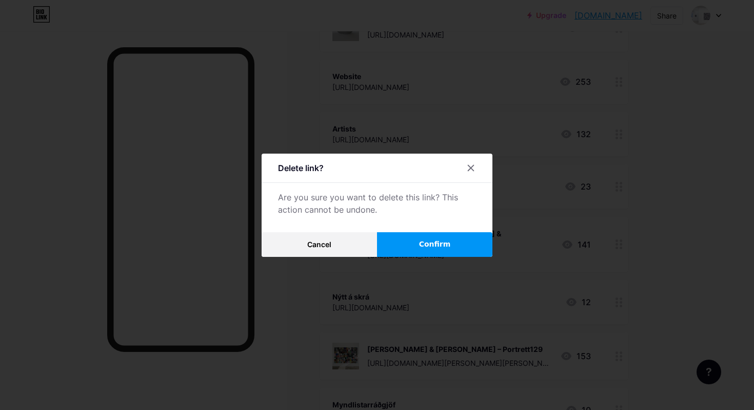
click at [425, 240] on span "Confirm" at bounding box center [435, 244] width 32 height 11
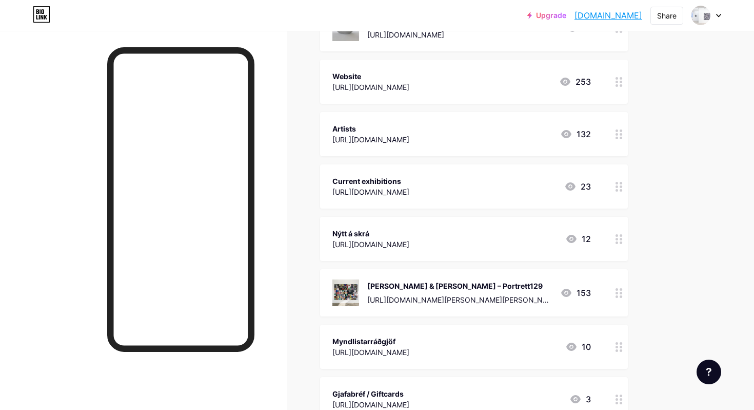
click at [617, 236] on icon at bounding box center [619, 239] width 7 height 10
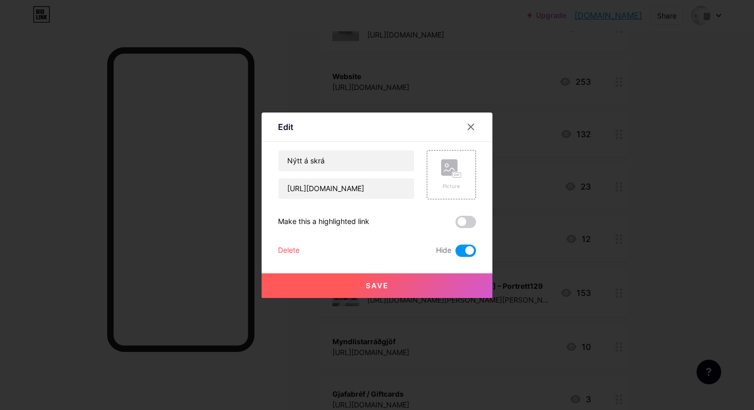
click at [285, 249] on div "Delete" at bounding box center [289, 250] width 22 height 12
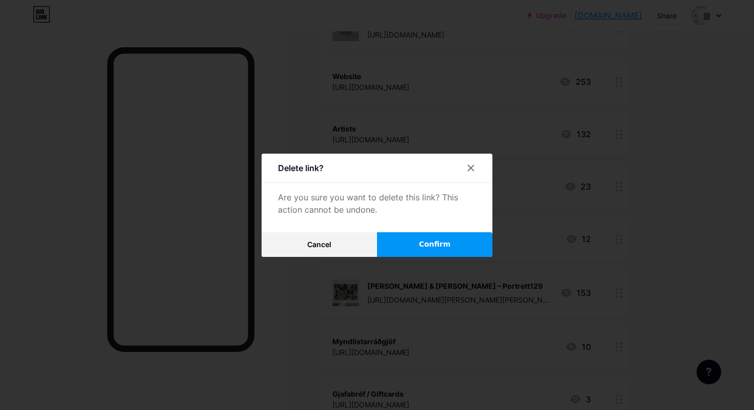
click at [429, 249] on button "Confirm" at bounding box center [434, 244] width 115 height 25
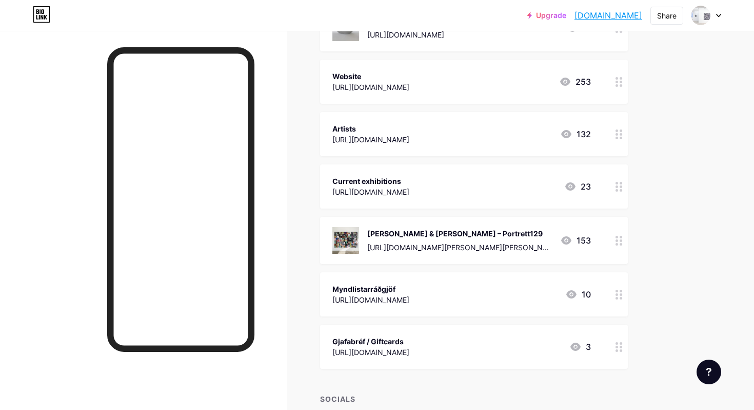
click at [614, 242] on div at bounding box center [619, 240] width 17 height 47
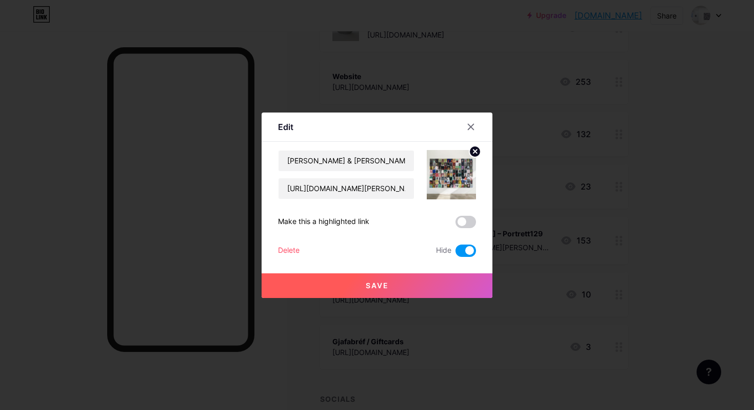
click at [295, 248] on div "Delete" at bounding box center [289, 250] width 22 height 12
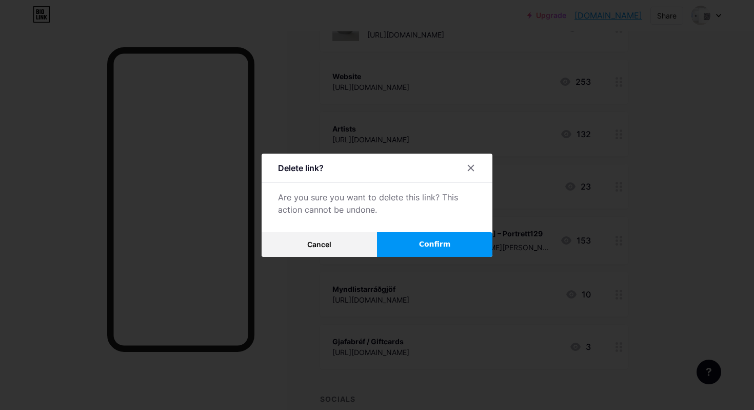
click at [410, 247] on button "Confirm" at bounding box center [434, 244] width 115 height 25
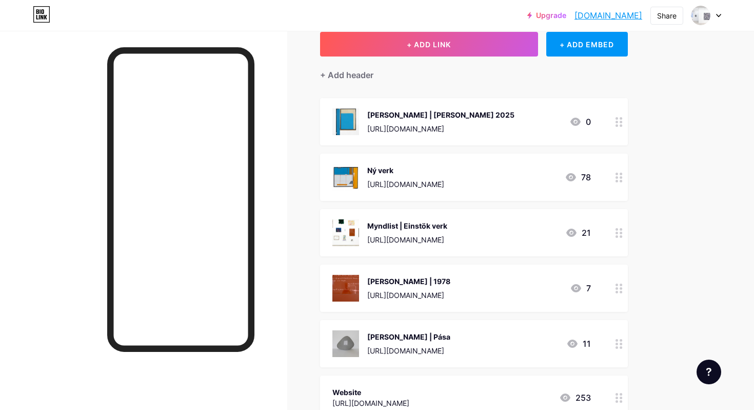
scroll to position [58, 0]
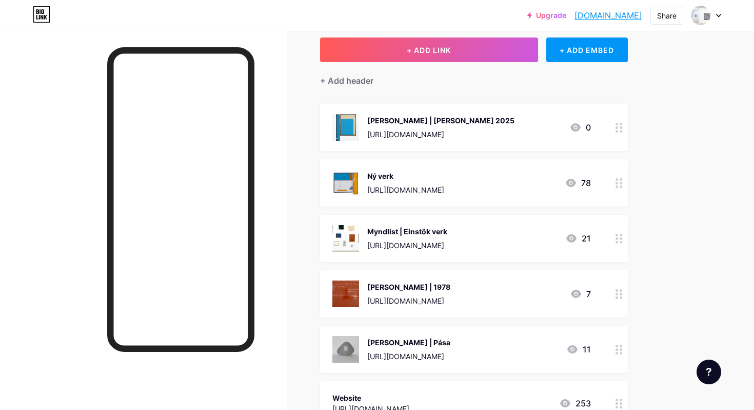
click at [614, 128] on div at bounding box center [619, 127] width 17 height 47
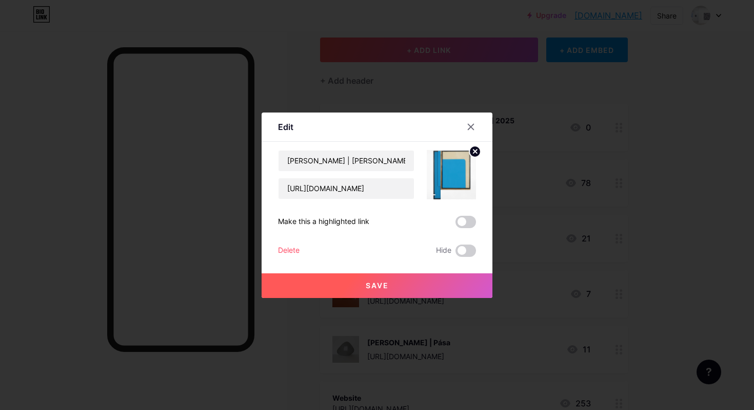
click at [290, 250] on div "Delete" at bounding box center [289, 250] width 22 height 12
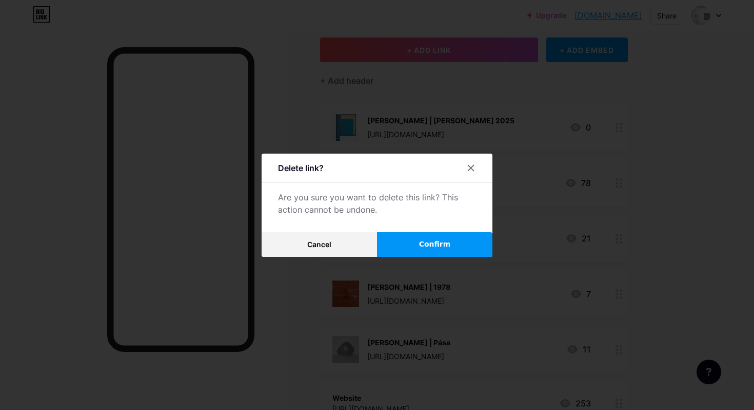
click at [404, 241] on button "Confirm" at bounding box center [434, 244] width 115 height 25
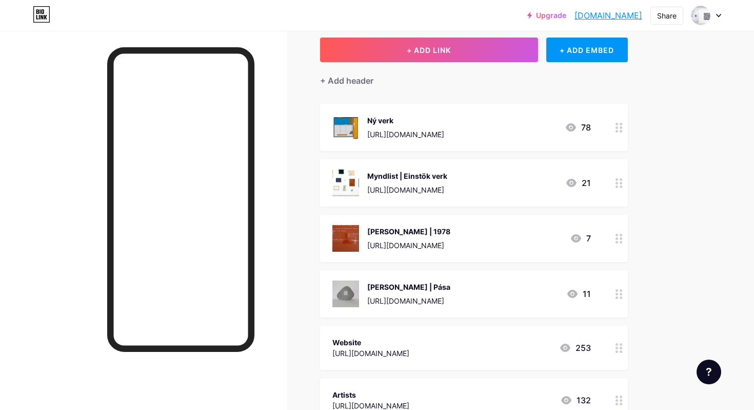
click at [614, 236] on div at bounding box center [619, 238] width 17 height 47
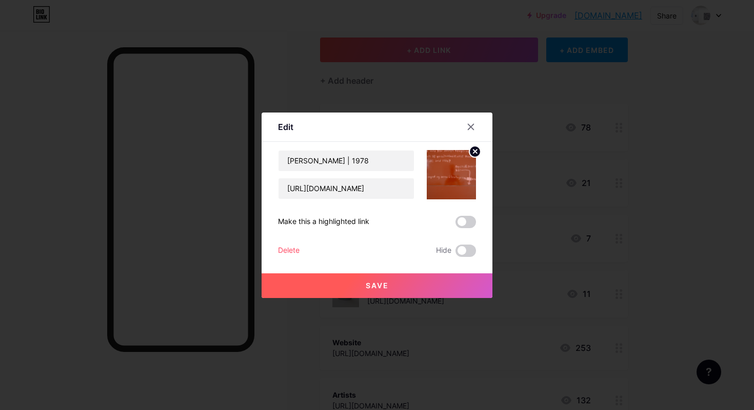
click at [283, 249] on div "Delete" at bounding box center [289, 250] width 22 height 12
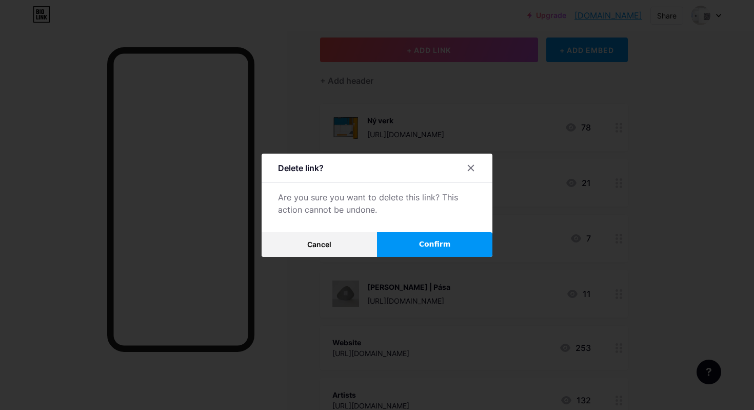
click at [396, 246] on button "Confirm" at bounding box center [434, 244] width 115 height 25
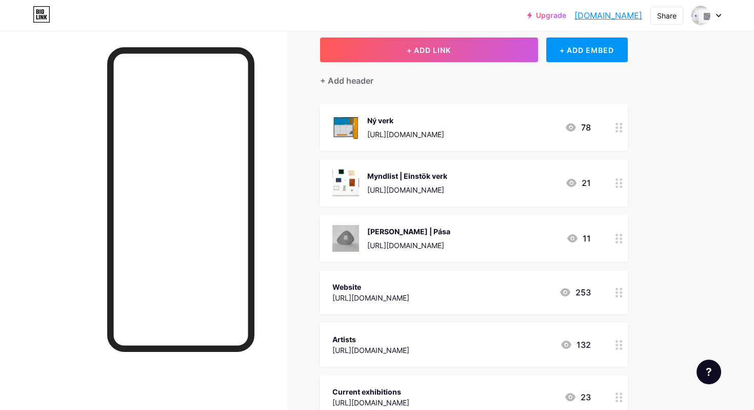
click at [616, 238] on icon at bounding box center [619, 239] width 7 height 10
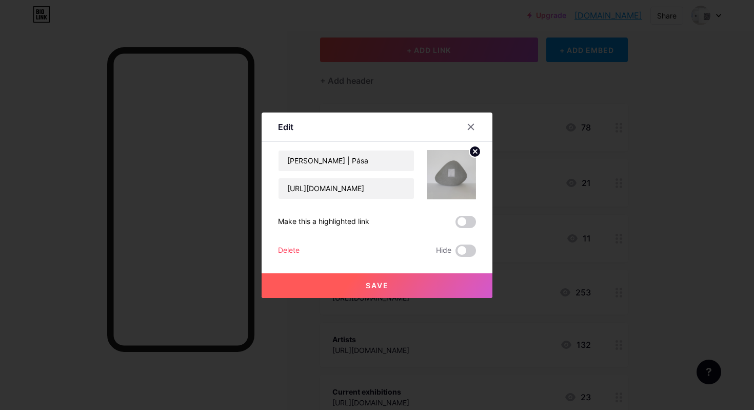
click at [295, 248] on div "Delete" at bounding box center [289, 250] width 22 height 12
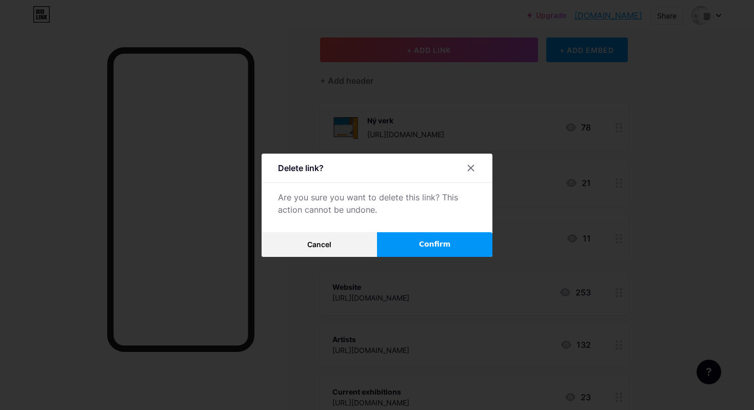
click at [463, 243] on button "Confirm" at bounding box center [434, 244] width 115 height 25
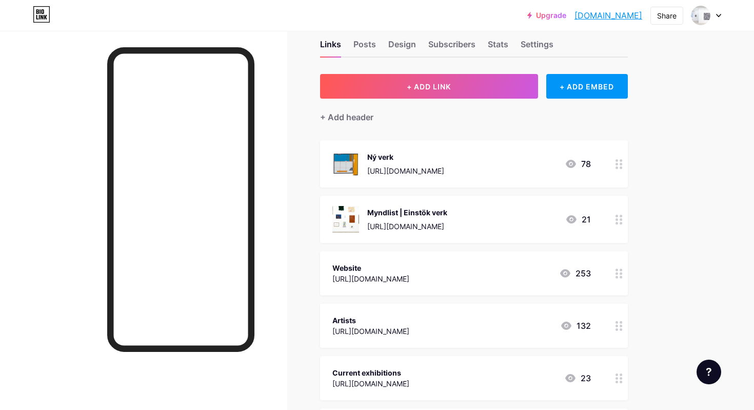
scroll to position [3, 0]
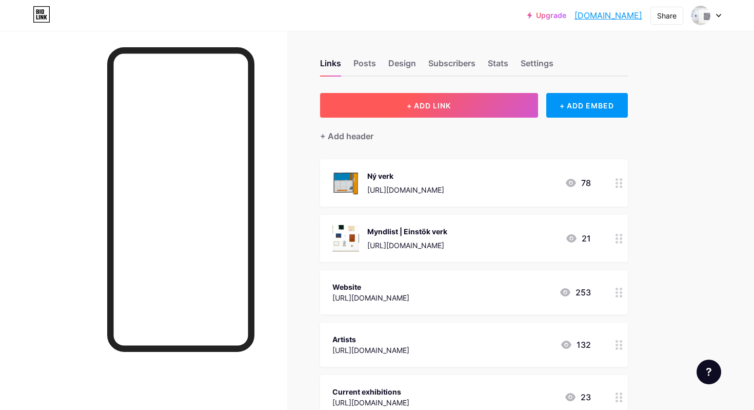
click at [459, 114] on button "+ ADD LINK" at bounding box center [429, 105] width 218 height 25
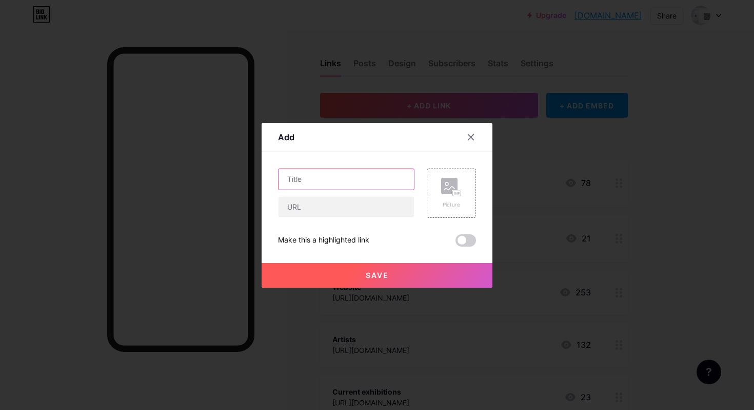
click at [304, 178] on input "text" at bounding box center [346, 179] width 135 height 21
type input "[PERSON_NAME] | Sumarnorðurljós"
click at [302, 206] on input "text" at bounding box center [346, 207] width 135 height 21
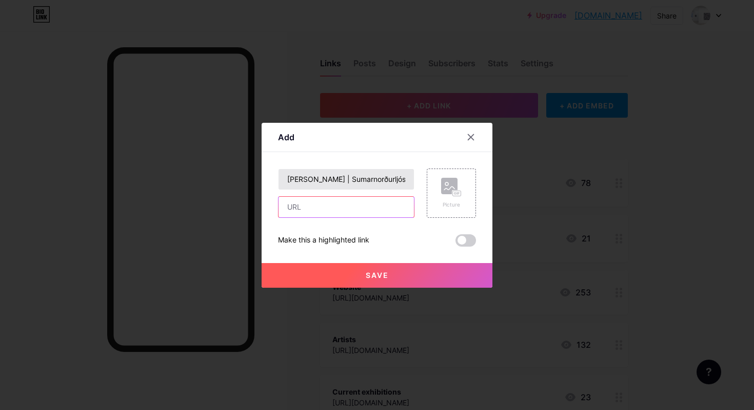
paste input "[URL][DOMAIN_NAME]"
type input "[URL][DOMAIN_NAME]"
click at [443, 182] on rect at bounding box center [449, 186] width 16 height 16
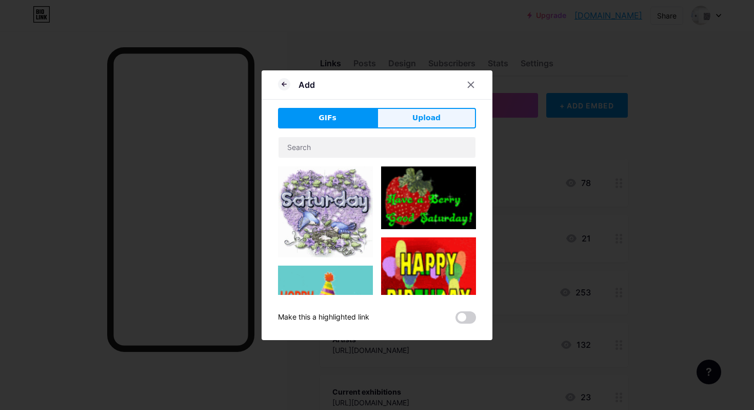
click at [413, 121] on button "Upload" at bounding box center [426, 118] width 99 height 21
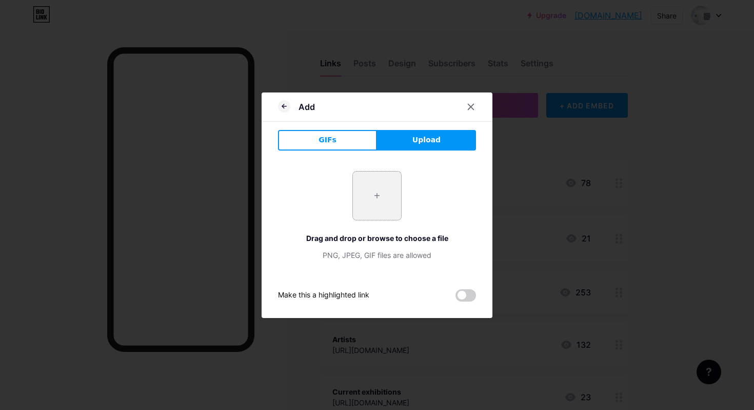
click at [386, 194] on input "file" at bounding box center [377, 195] width 48 height 48
type input "C:\fakepath\GE_2.jpg"
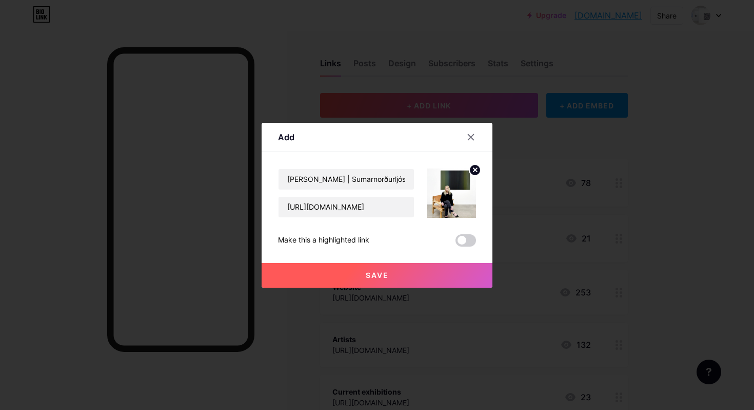
click at [383, 278] on span "Save" at bounding box center [377, 274] width 23 height 9
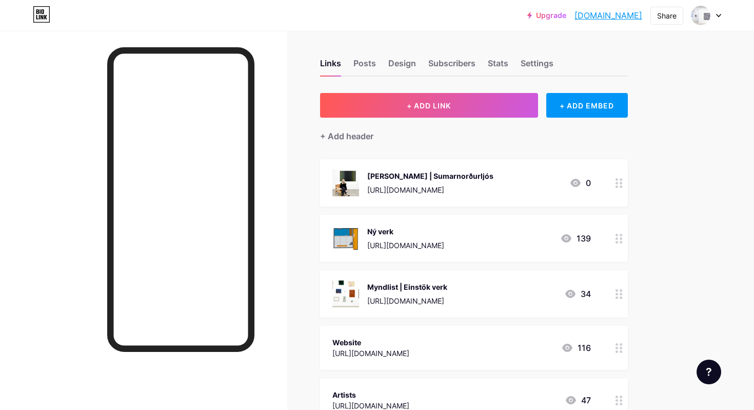
click at [610, 187] on div "[PERSON_NAME] | Sumarnorðurljós [URL][DOMAIN_NAME] 0" at bounding box center [474, 182] width 308 height 47
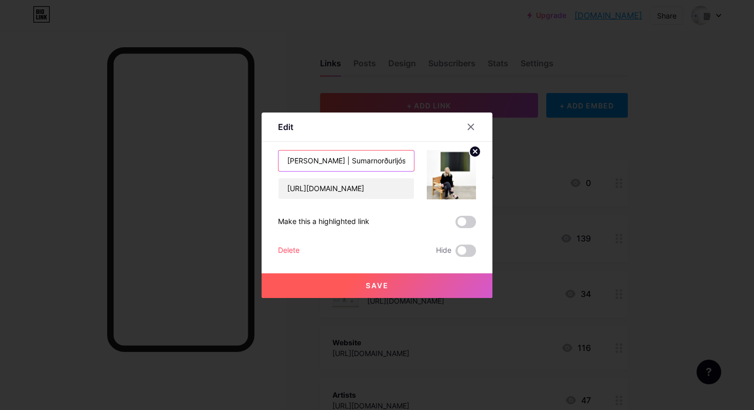
click at [365, 161] on input "[PERSON_NAME] | Sumarnorðurljós" at bounding box center [346, 160] width 135 height 21
type input "[PERSON_NAME] | Sumarnorðurljós"
click at [366, 281] on span "Save" at bounding box center [377, 285] width 23 height 9
